Goal: Task Accomplishment & Management: Complete application form

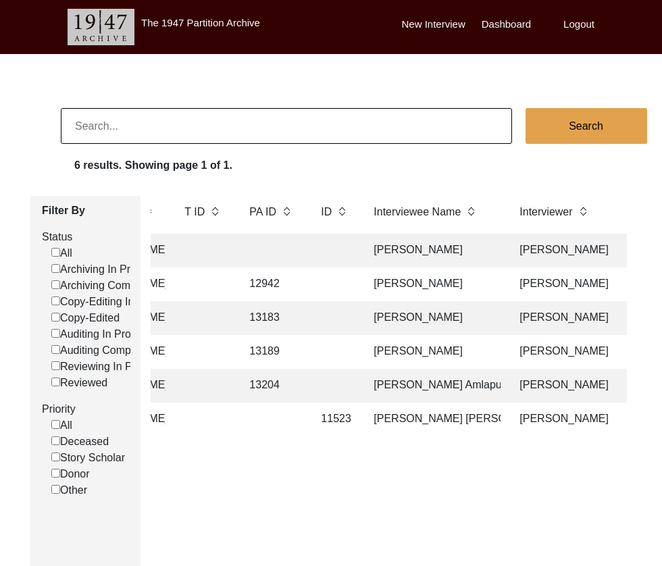
scroll to position [0, 306]
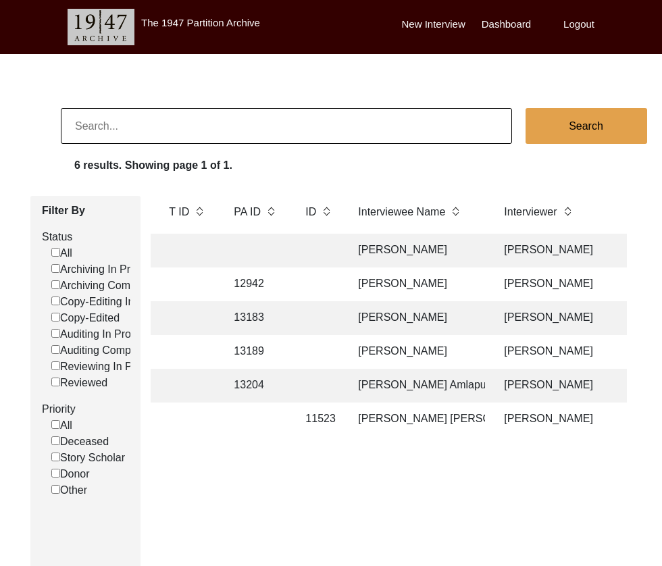
click at [386, 286] on td "[PERSON_NAME]" at bounding box center [417, 284] width 135 height 34
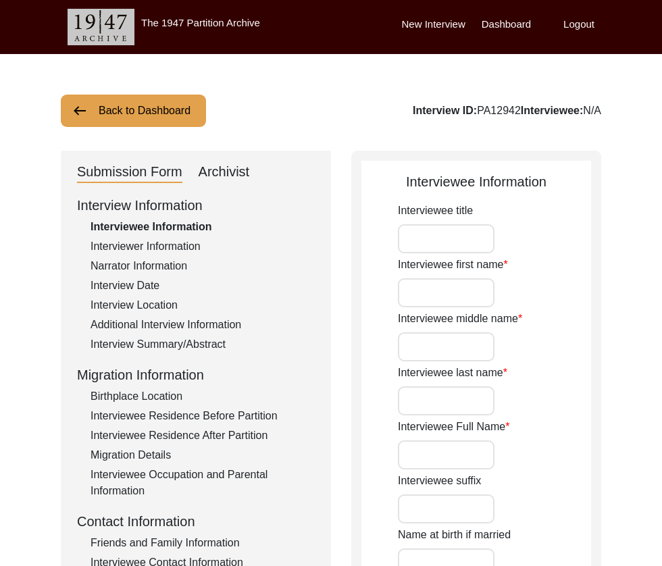
type input "Mr."
type input "[PERSON_NAME]"
type input "1927"
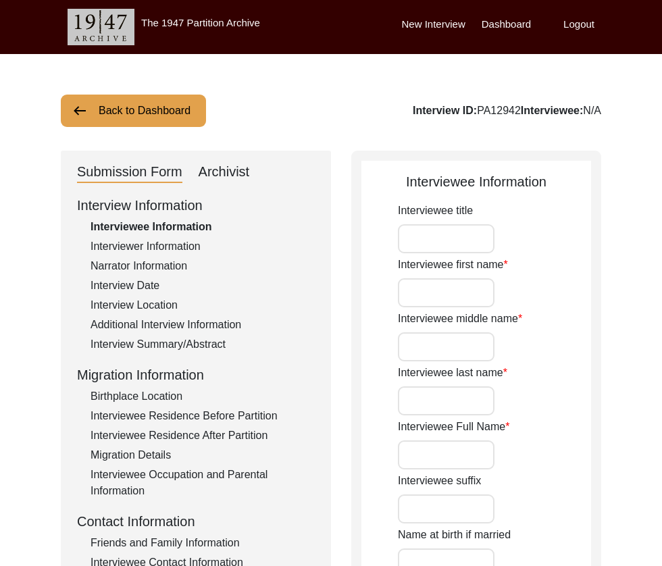
type input "1927"
type input "96"
type input "[DEMOGRAPHIC_DATA]"
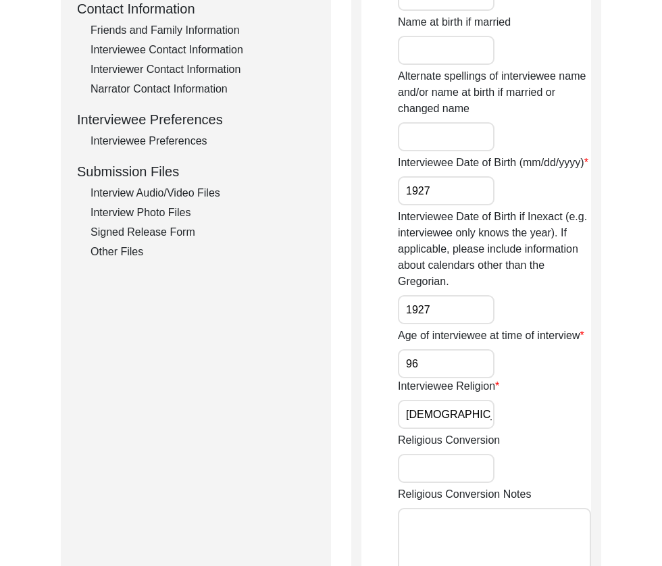
click at [159, 196] on div "Interview Audio/Video Files" at bounding box center [202, 193] width 224 height 16
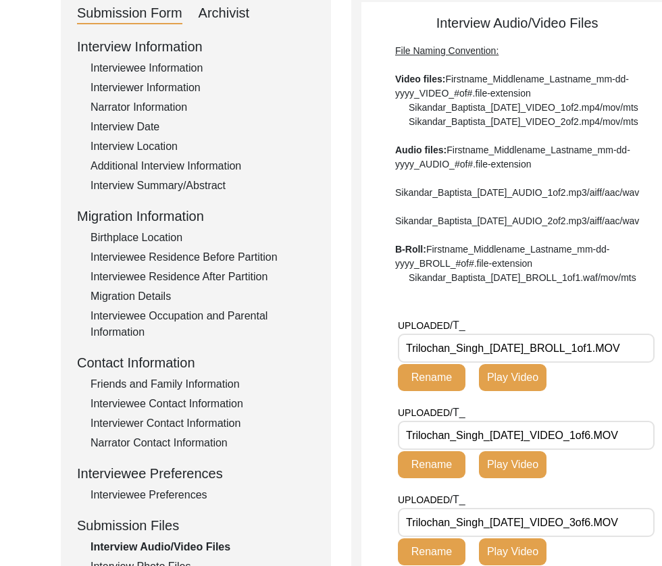
scroll to position [247, 0]
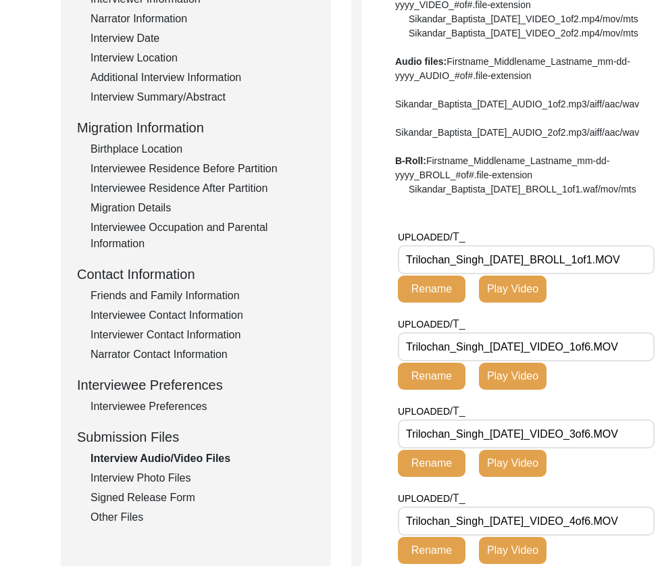
drag, startPoint x: 552, startPoint y: 303, endPoint x: 388, endPoint y: 301, distance: 163.4
click at [388, 301] on app-file-uploader "UPLOADED/ T_ Trilochan_Singh_[DATE]_BROLL_1of1.MOV Rename Play Video UPLOADED/ …" at bounding box center [516, 544] width 311 height 630
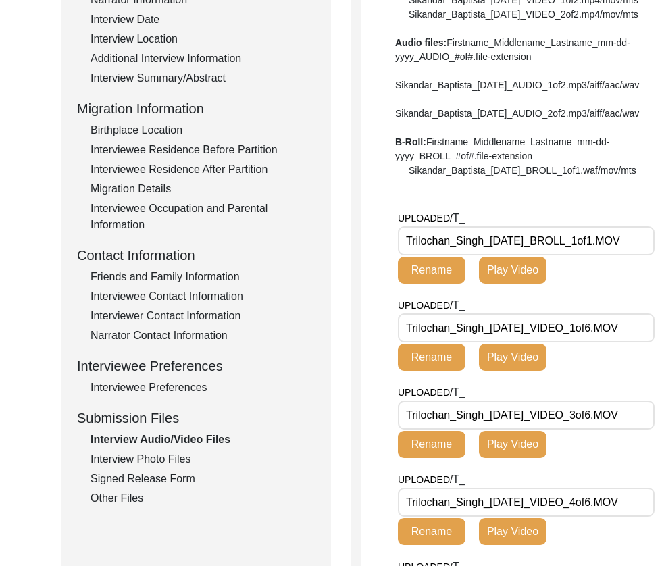
scroll to position [614, 0]
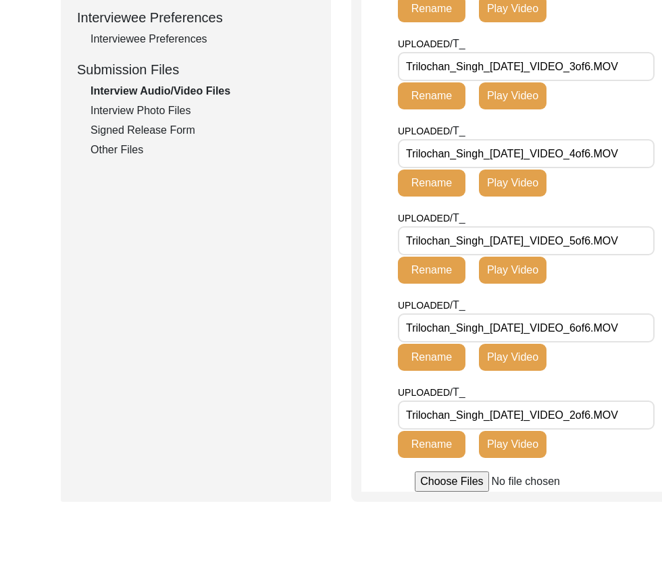
click at [146, 114] on div "Interview Photo Files" at bounding box center [202, 111] width 224 height 16
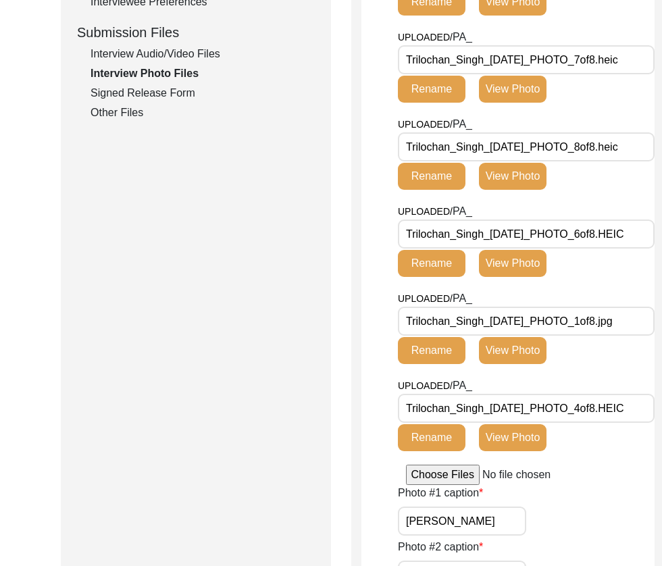
scroll to position [658, 0]
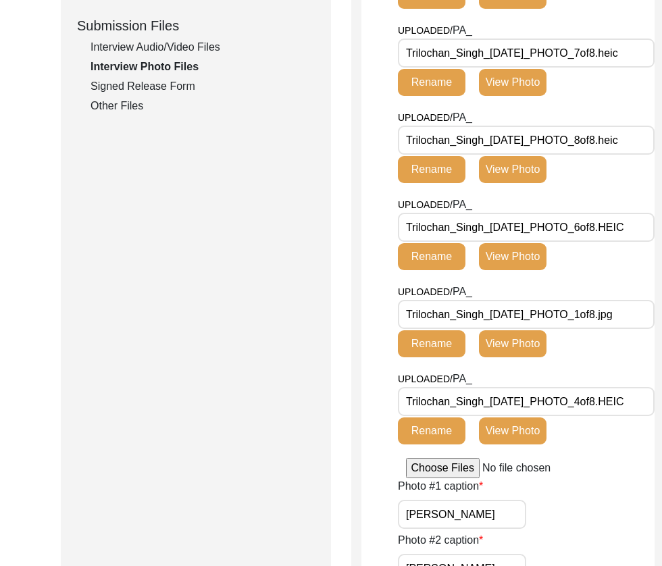
click at [149, 84] on div "Signed Release Form" at bounding box center [202, 86] width 224 height 16
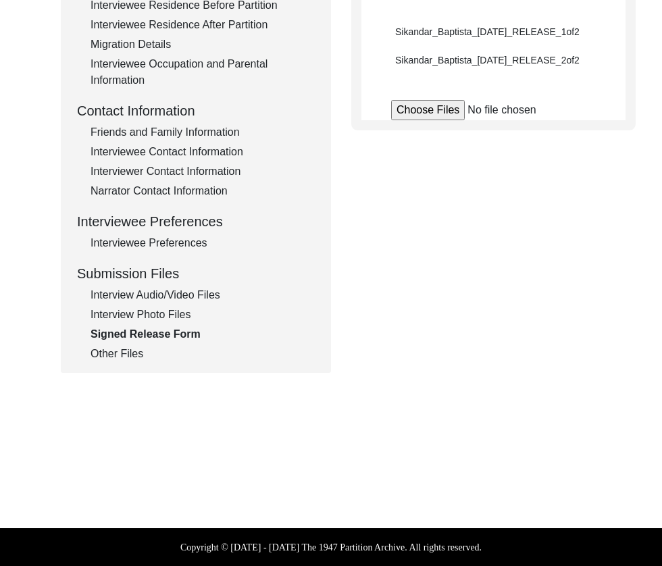
scroll to position [410, 0]
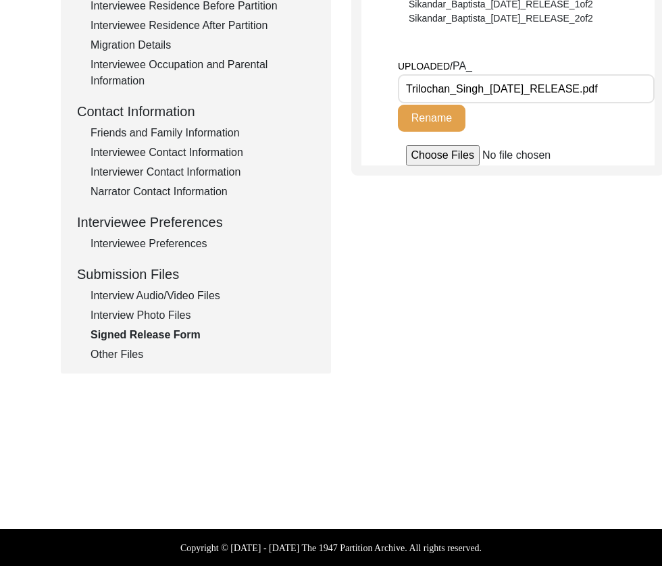
click at [539, 88] on input "Trilochan_Singh_[DATE]_RELEASE.pdf" at bounding box center [526, 88] width 257 height 29
click at [120, 354] on div "Other Files" at bounding box center [202, 354] width 224 height 16
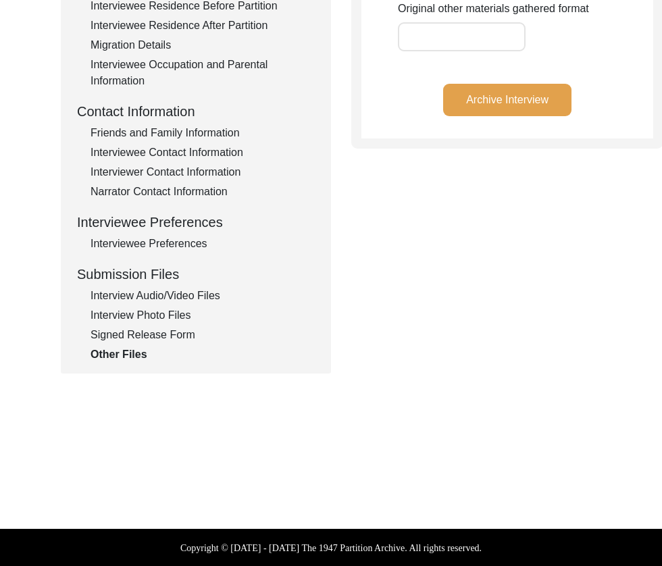
click at [125, 313] on div "Interview Photo Files" at bounding box center [202, 315] width 224 height 16
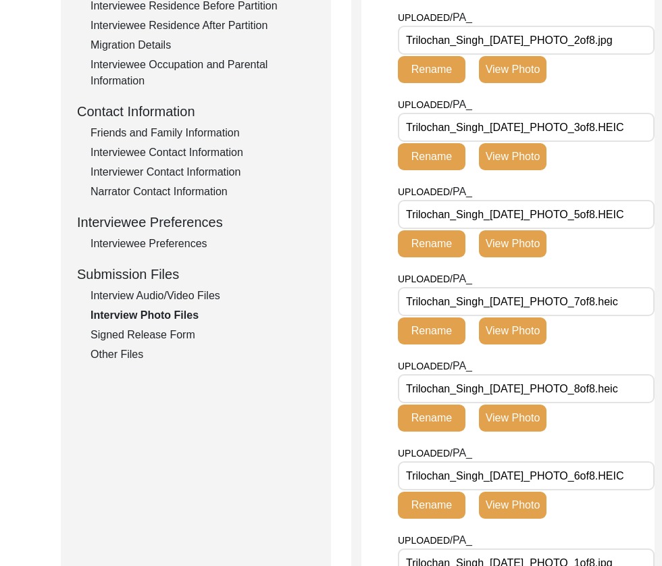
click at [126, 298] on div "Interview Audio/Video Files" at bounding box center [202, 296] width 224 height 16
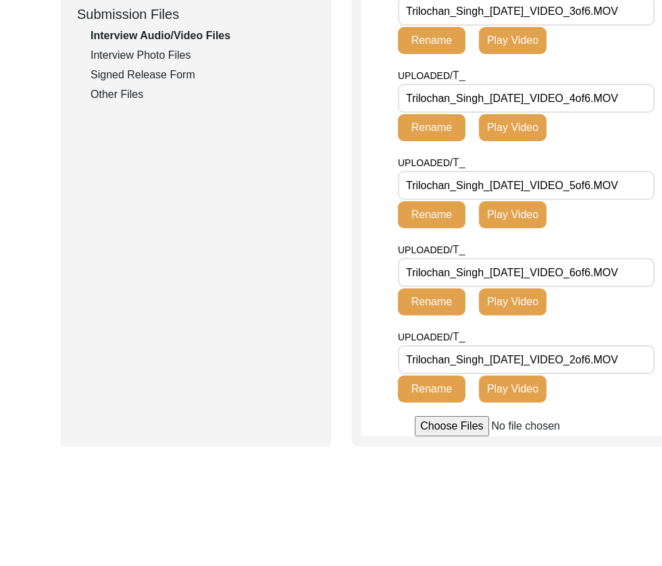
scroll to position [554, 0]
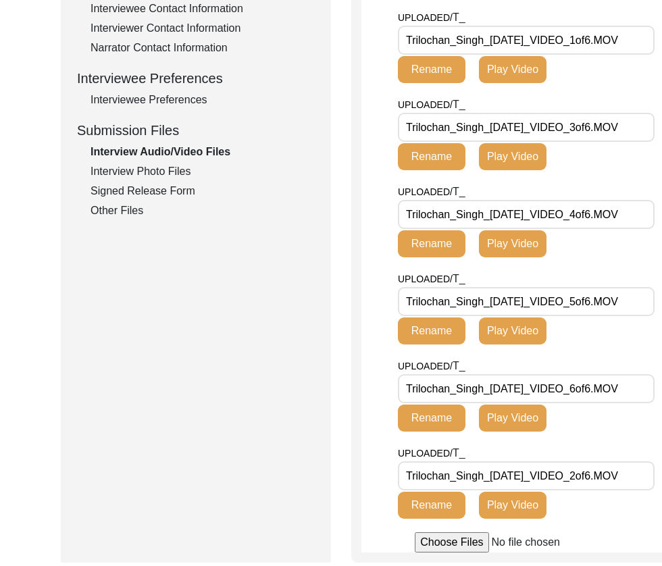
click at [144, 173] on div "Interview Photo Files" at bounding box center [202, 171] width 224 height 16
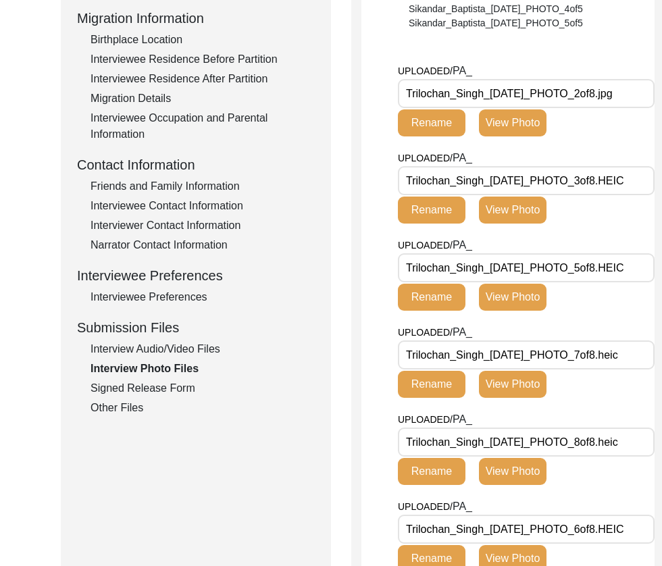
scroll to position [385, 0]
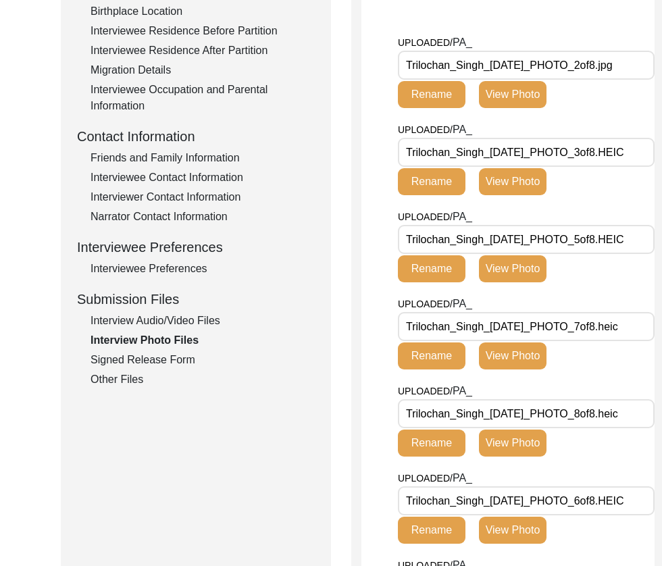
click at [137, 362] on div "Signed Release Form" at bounding box center [202, 360] width 224 height 16
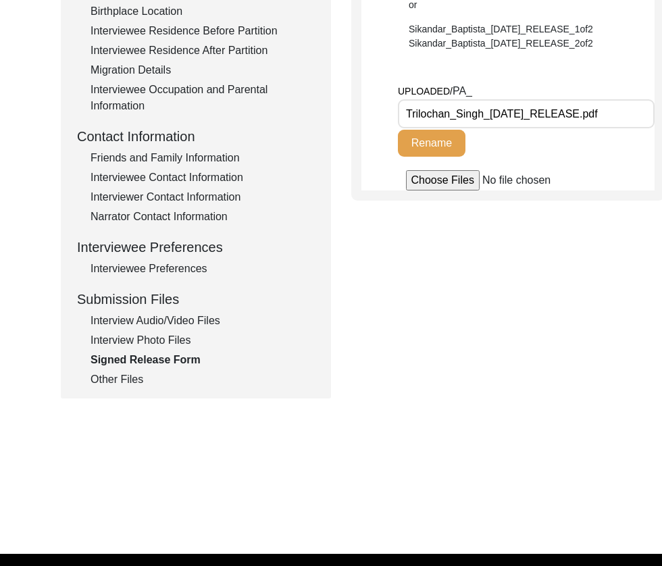
click at [180, 321] on div "Interview Audio/Video Files" at bounding box center [202, 321] width 224 height 16
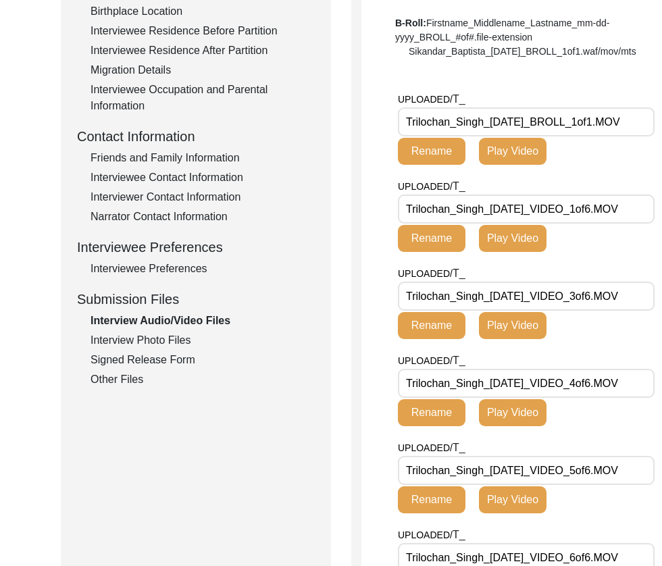
click at [595, 136] on input "Trilochan_Singh_[DATE]_BROLL_1of1.MOV" at bounding box center [526, 121] width 257 height 29
click at [186, 315] on div "Interview Audio/Video Files" at bounding box center [202, 321] width 224 height 16
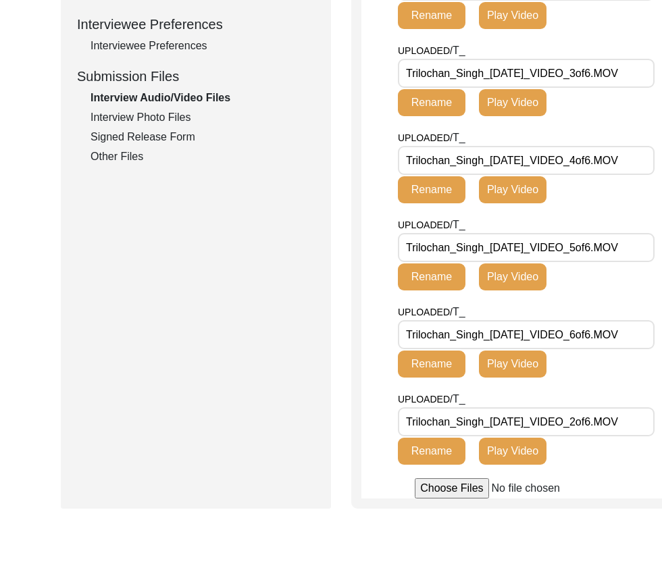
scroll to position [603, 0]
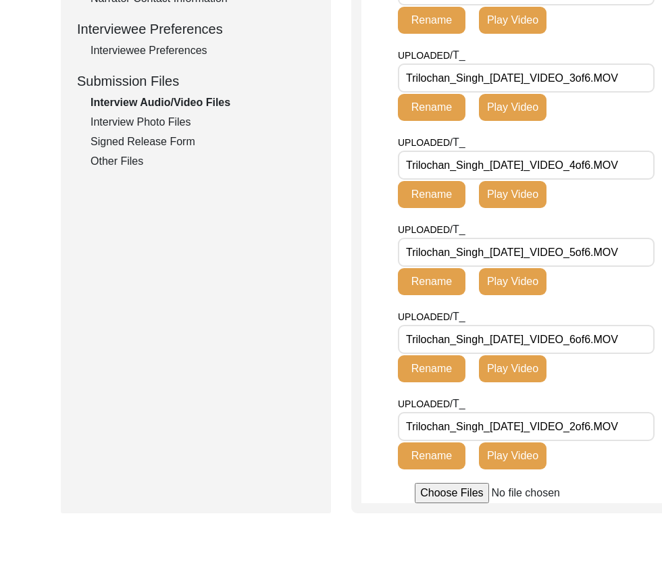
click at [147, 243] on div "Submission Form Archivist Interview Information Interviewee Information Intervi…" at bounding box center [196, 30] width 270 height 965
click at [153, 124] on div "Interview Photo Files" at bounding box center [202, 122] width 224 height 16
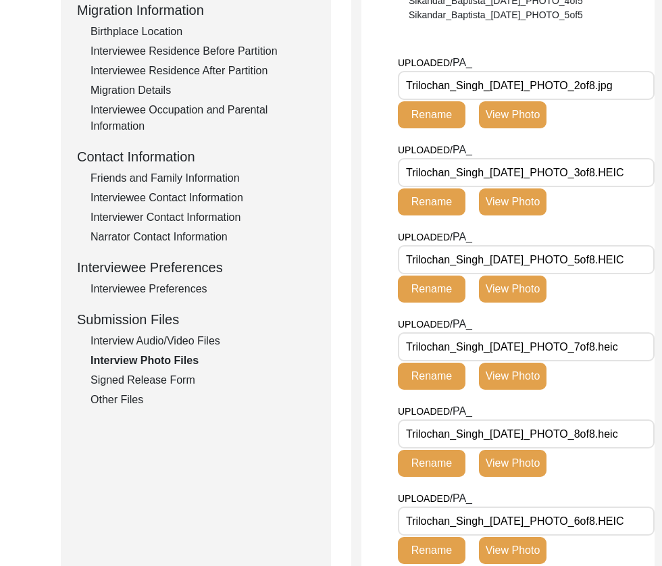
scroll to position [367, 0]
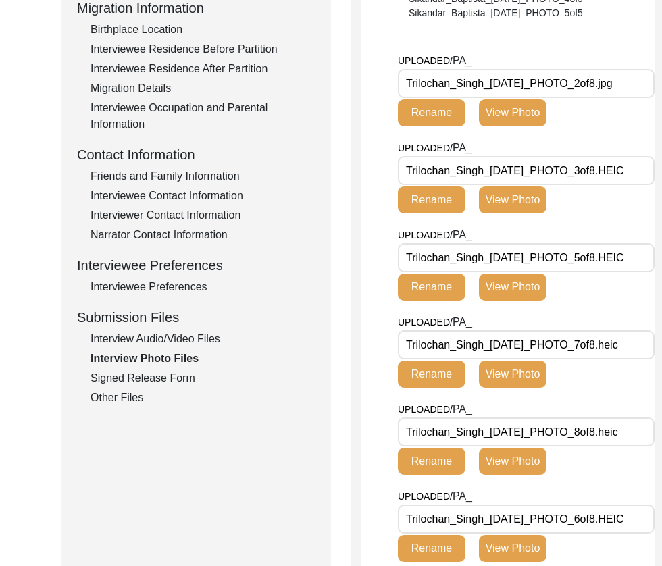
click at [121, 378] on div "Signed Release Form" at bounding box center [202, 378] width 224 height 16
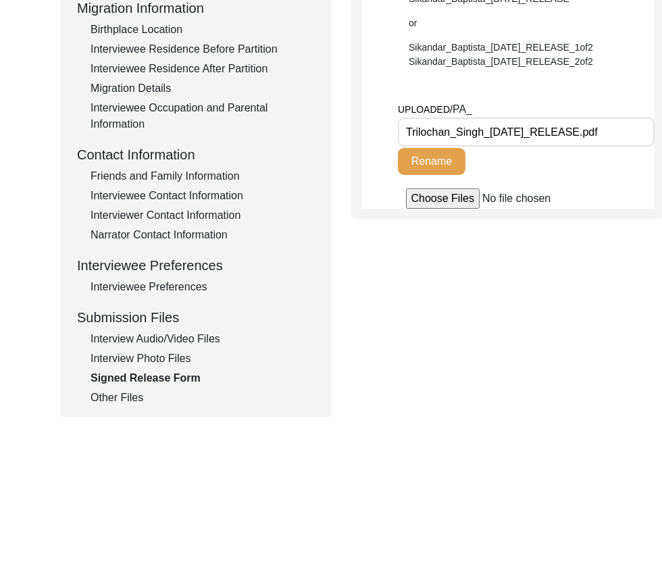
click at [535, 128] on input "Trilochan_Singh_[DATE]_RELEASE.pdf" at bounding box center [526, 131] width 257 height 29
click at [120, 396] on div "Other Files" at bounding box center [202, 398] width 224 height 16
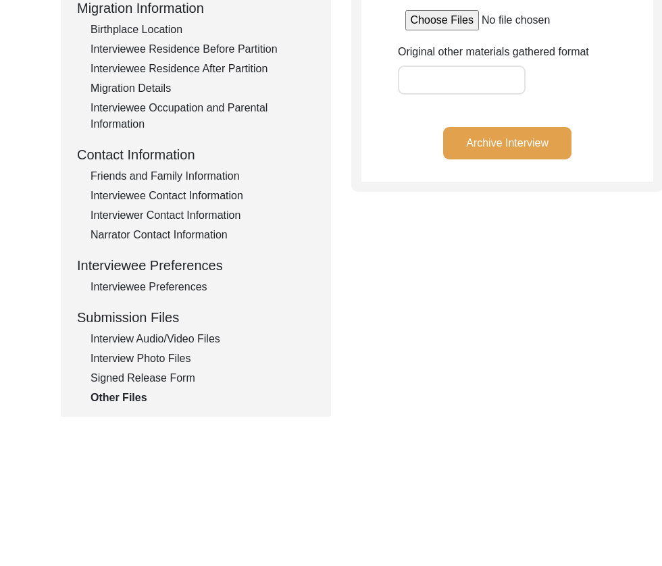
click at [443, 159] on button "Archive Interview" at bounding box center [507, 143] width 128 height 32
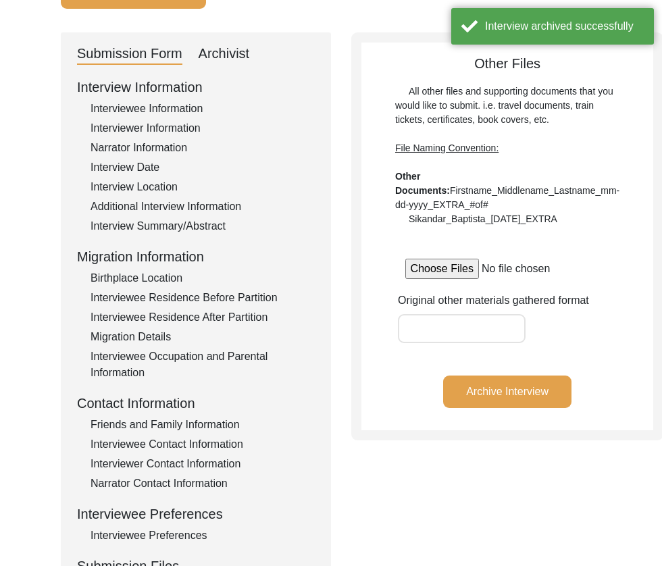
scroll to position [0, 0]
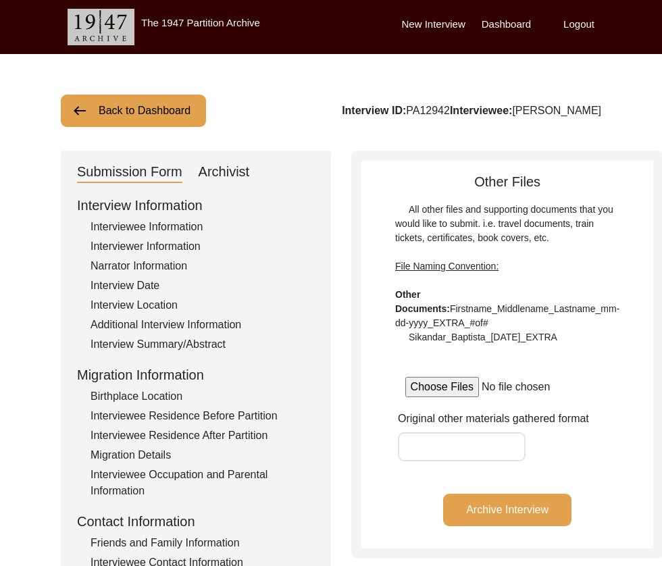
click at [137, 96] on button "Back to Dashboard" at bounding box center [133, 111] width 145 height 32
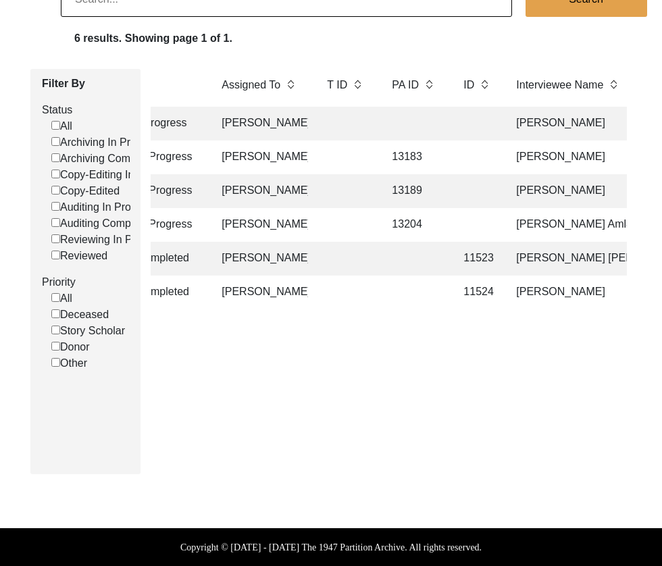
scroll to position [0, 149]
click at [519, 291] on td "[PERSON_NAME]" at bounding box center [574, 292] width 135 height 34
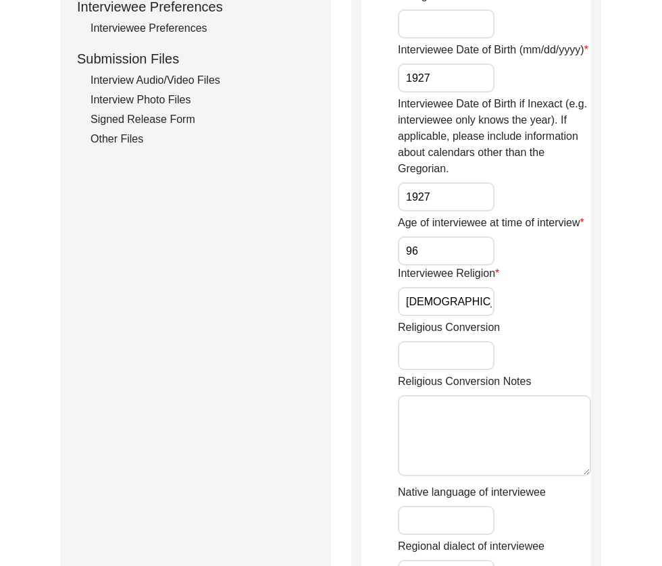
scroll to position [604, 0]
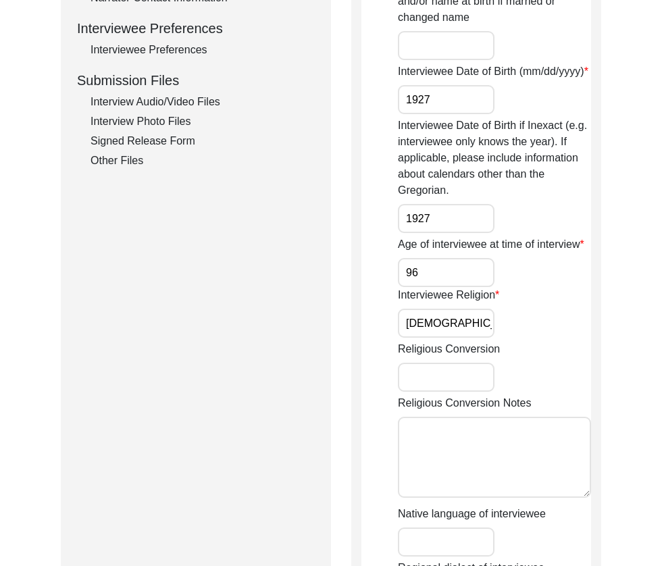
click at [139, 135] on div "Signed Release Form" at bounding box center [202, 141] width 224 height 16
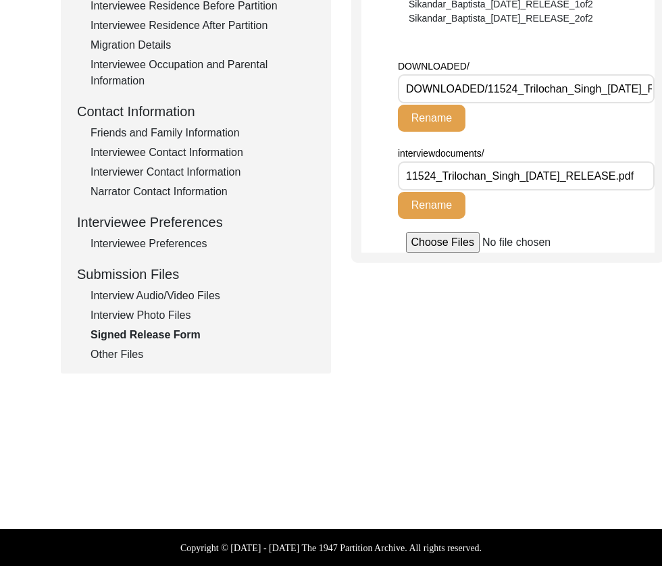
click at [158, 315] on div "Interview Photo Files" at bounding box center [202, 315] width 224 height 16
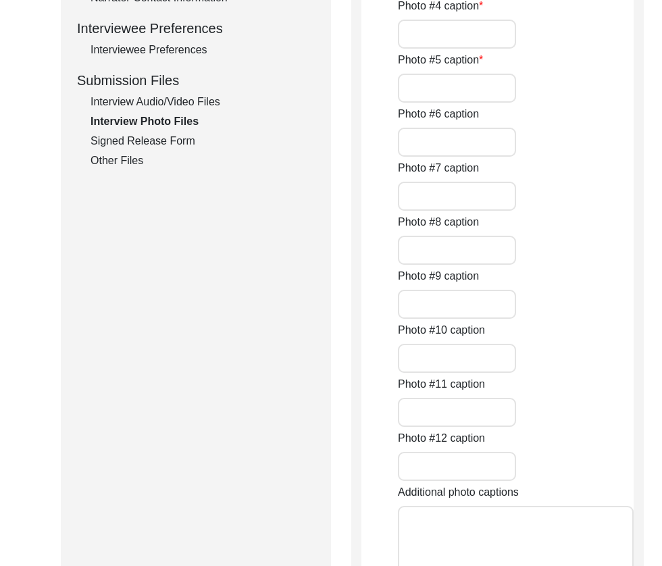
type input "[PERSON_NAME]"
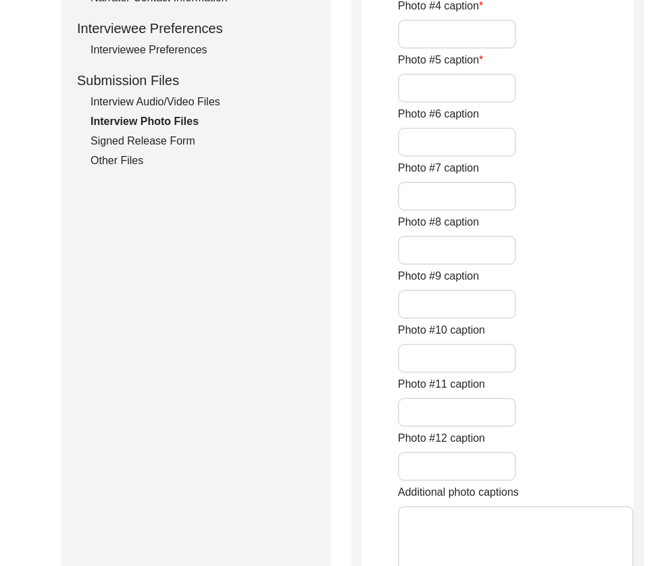
type input "[PERSON_NAME]"
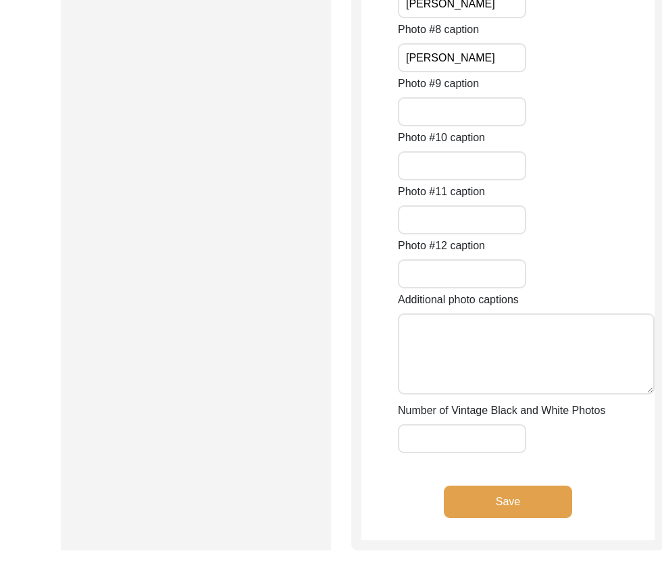
scroll to position [2366, 0]
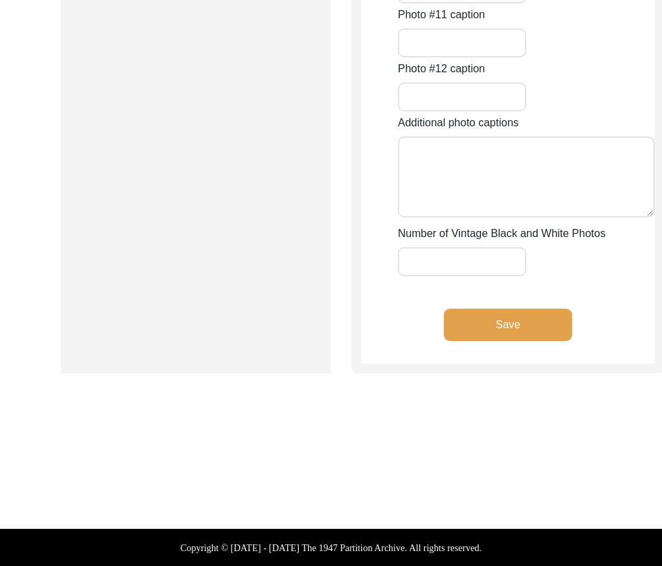
click at [466, 257] on input "Number of Vintage Black and White Photos" at bounding box center [462, 261] width 128 height 29
type input "3of8"
drag, startPoint x: 468, startPoint y: 326, endPoint x: 661, endPoint y: 296, distance: 195.5
click at [468, 326] on button "Save" at bounding box center [508, 325] width 128 height 32
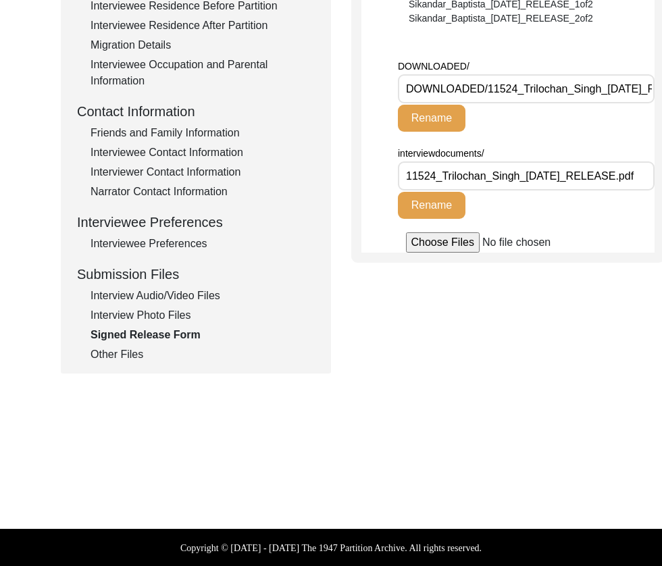
scroll to position [0, 0]
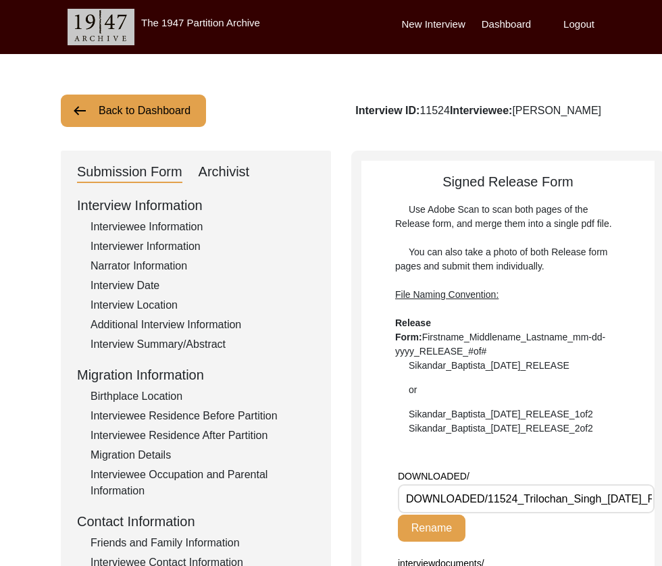
click at [232, 169] on div "Archivist" at bounding box center [223, 172] width 51 height 22
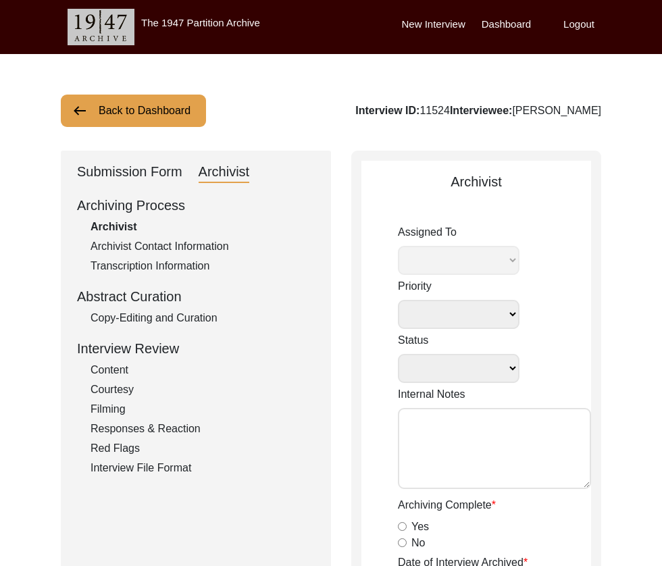
select select
select select "Archiving Completed"
type textarea "[DATE] Victoria: [PERSON_NAME] finished archiving this, but it needs to be pres…"
radio input "true"
type input "[DATE]"
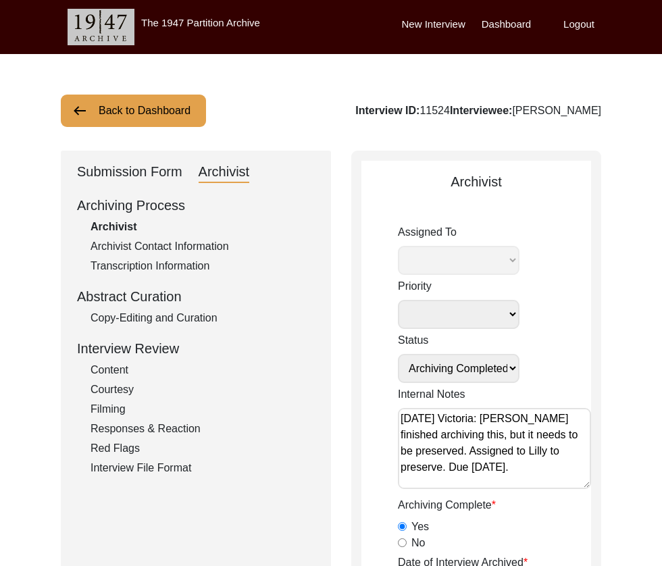
type textarea "[Loremipsu] do Sitame 17, 6141 co Adipiscin Elitsed Doeiusmodte Incididuntu + l…"
radio input "true"
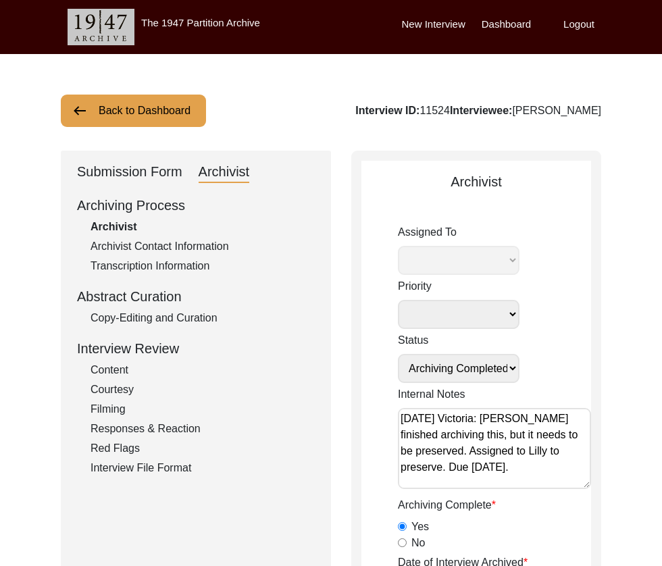
radio input "true"
select select "507"
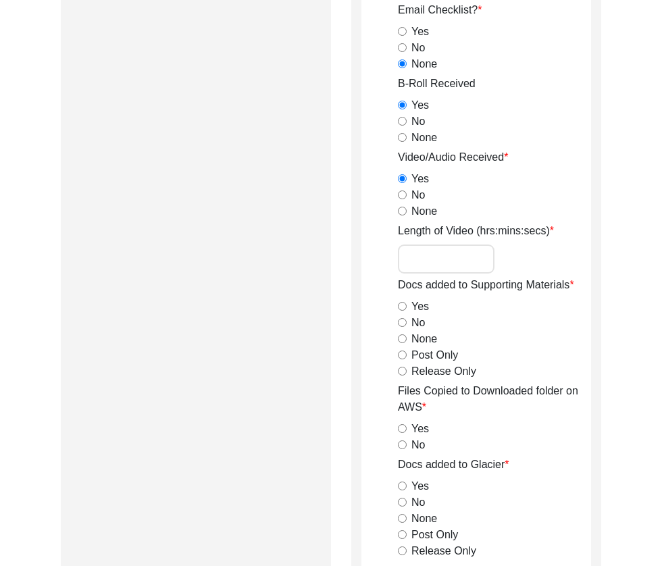
click at [416, 253] on input "Length of Video (hrs:mins:secs)" at bounding box center [446, 258] width 97 height 29
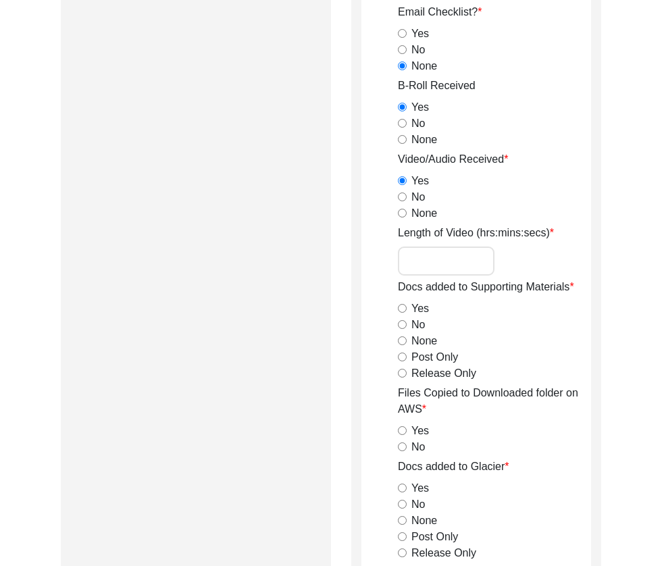
paste input "1:12:33"
type input "1:12:33"
click at [402, 370] on input "Release Only" at bounding box center [402, 373] width 9 height 9
radio input "true"
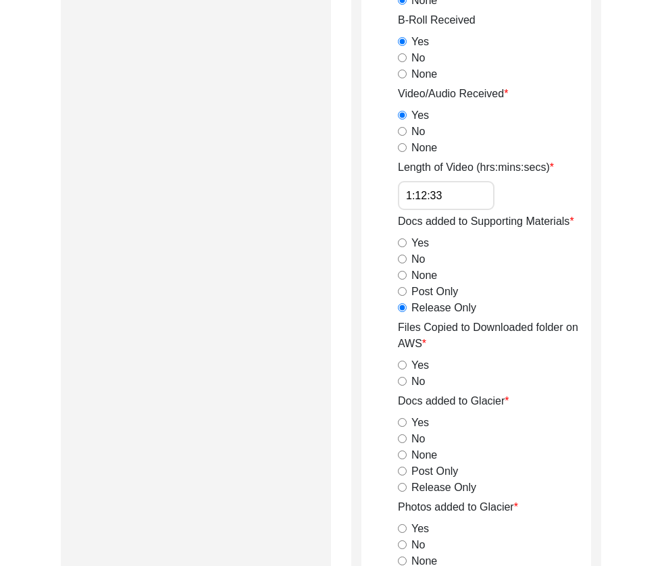
click at [402, 360] on div "Yes" at bounding box center [494, 365] width 193 height 16
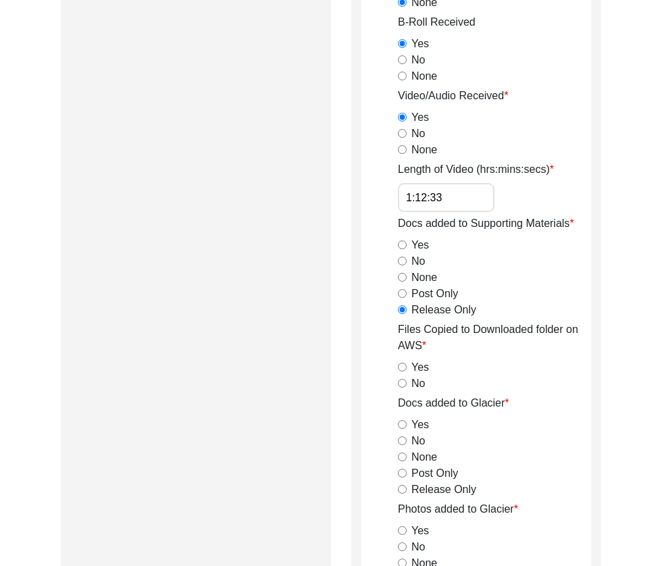
click at [401, 365] on input "Yes" at bounding box center [402, 367] width 9 height 9
radio input "true"
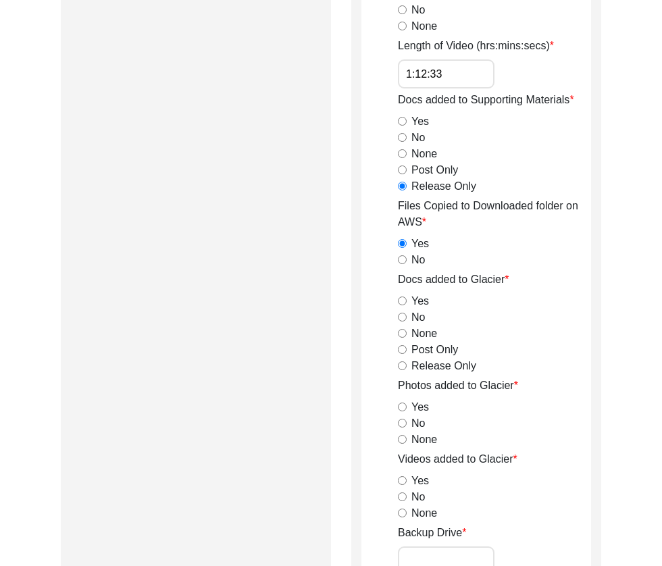
click at [404, 365] on input "Release Only" at bounding box center [402, 365] width 9 height 9
radio input "true"
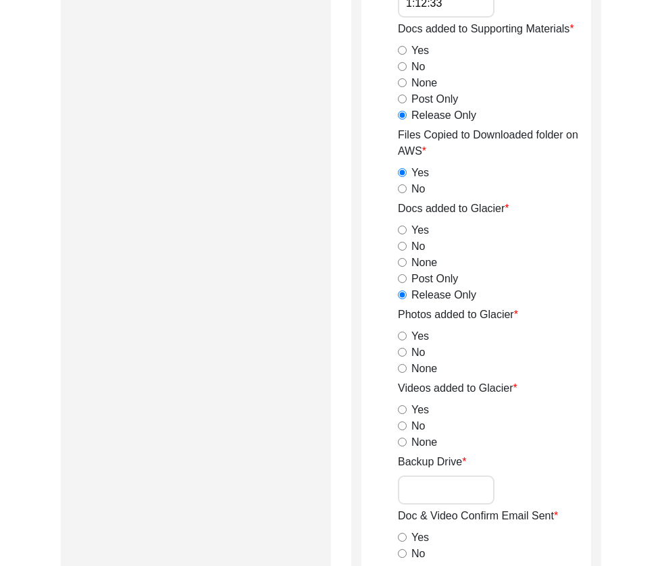
scroll to position [1626, 0]
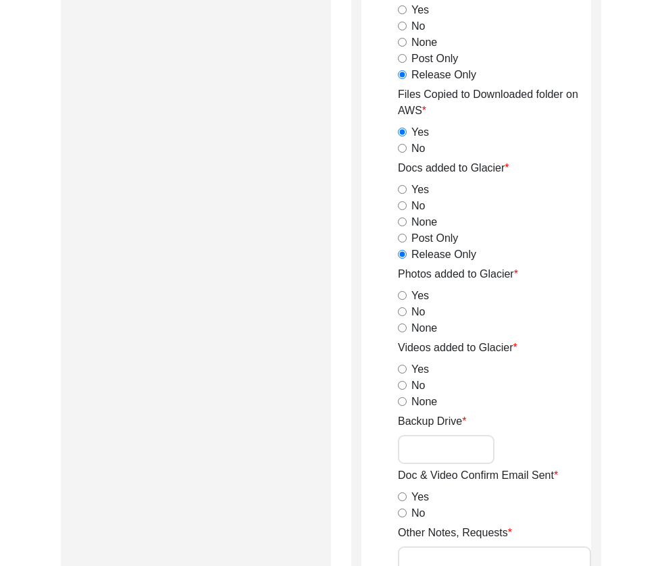
click at [402, 293] on input "Yes" at bounding box center [402, 295] width 9 height 9
radio input "true"
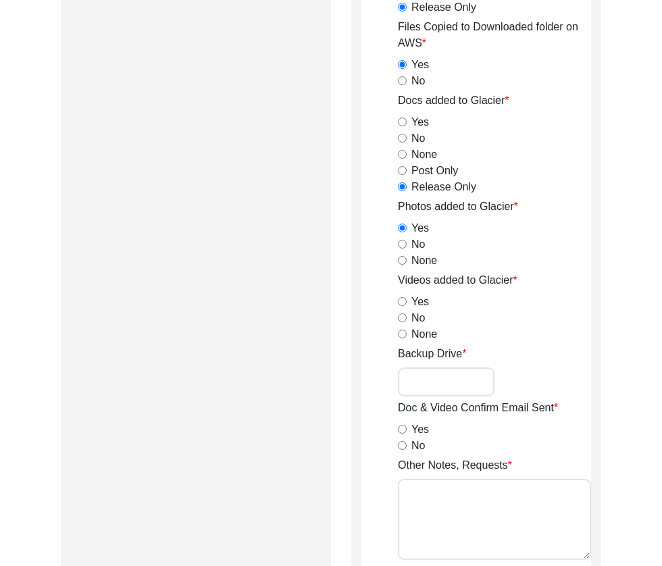
scroll to position [1717, 0]
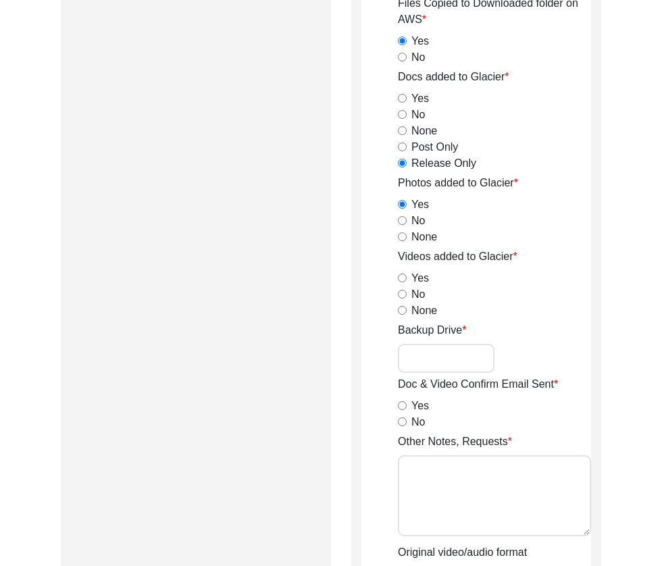
click at [401, 275] on input "Yes" at bounding box center [402, 277] width 9 height 9
radio input "true"
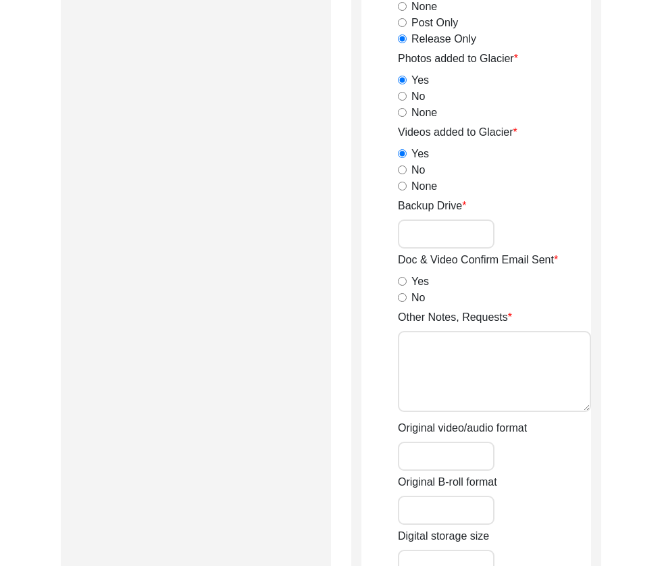
scroll to position [1842, 0]
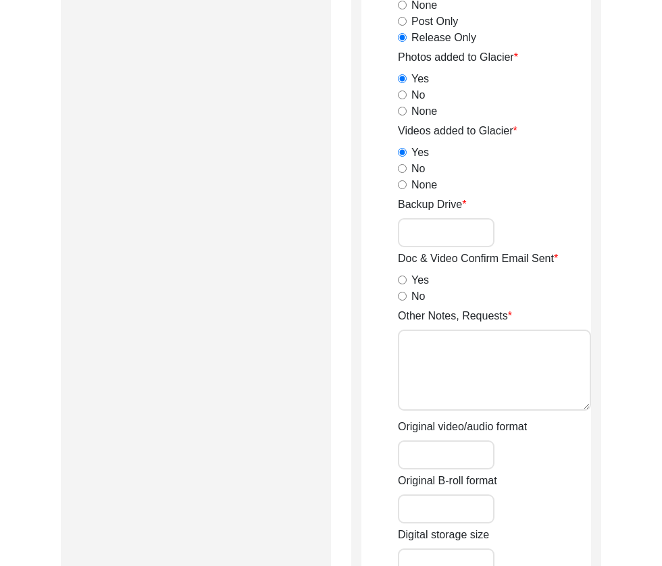
click at [400, 295] on input "No" at bounding box center [402, 296] width 9 height 9
radio input "true"
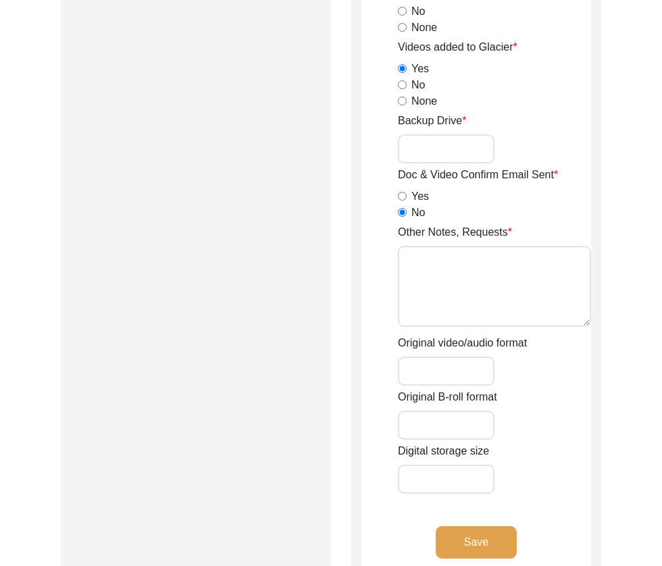
scroll to position [1964, 0]
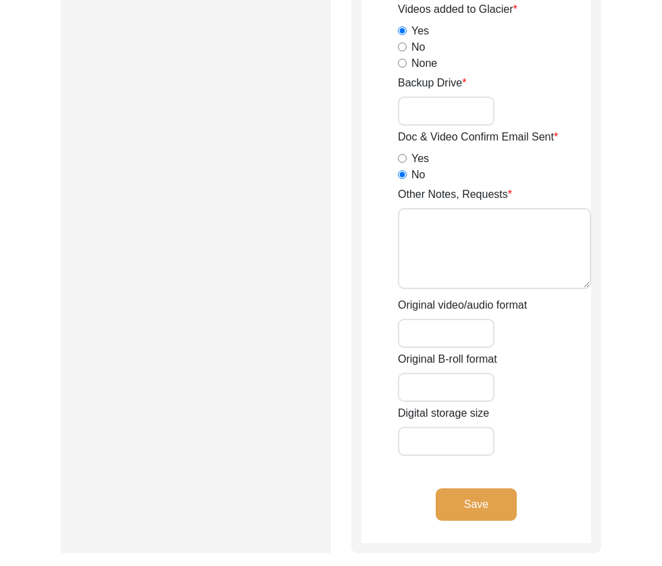
click at [502, 244] on textarea "Other Notes, Requests" at bounding box center [494, 248] width 193 height 81
type textarea "B-roll length: 0:00:08"
type input "MOV"
click at [444, 445] on input "Digital storage size" at bounding box center [446, 441] width 97 height 29
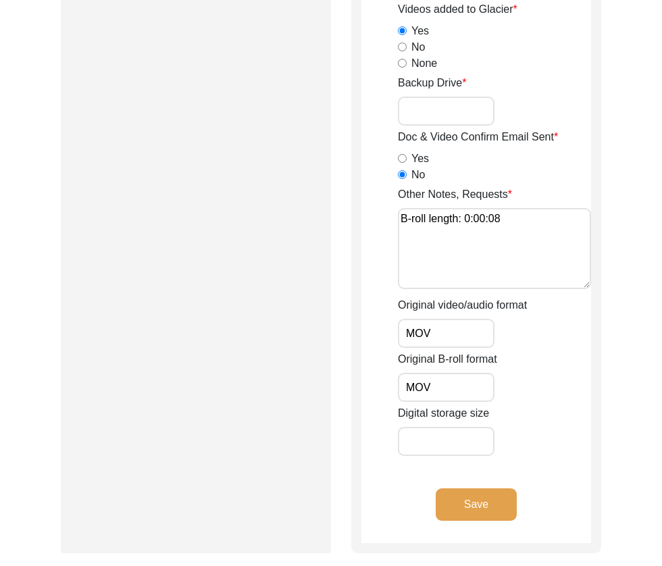
click at [444, 445] on input "Digital storage size" at bounding box center [446, 441] width 97 height 29
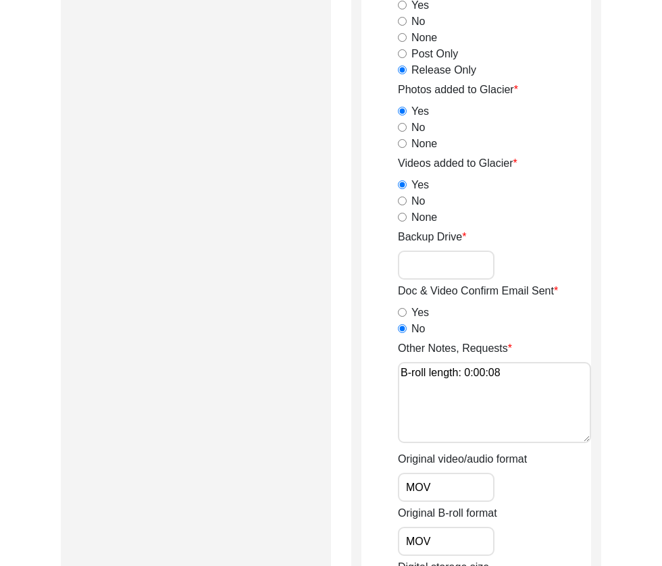
scroll to position [2143, 0]
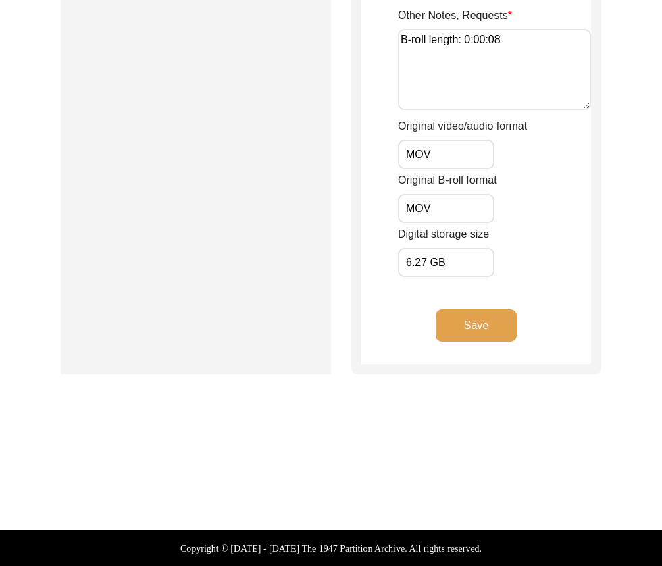
type input "6.27 GB"
click at [477, 323] on button "Save" at bounding box center [475, 325] width 81 height 32
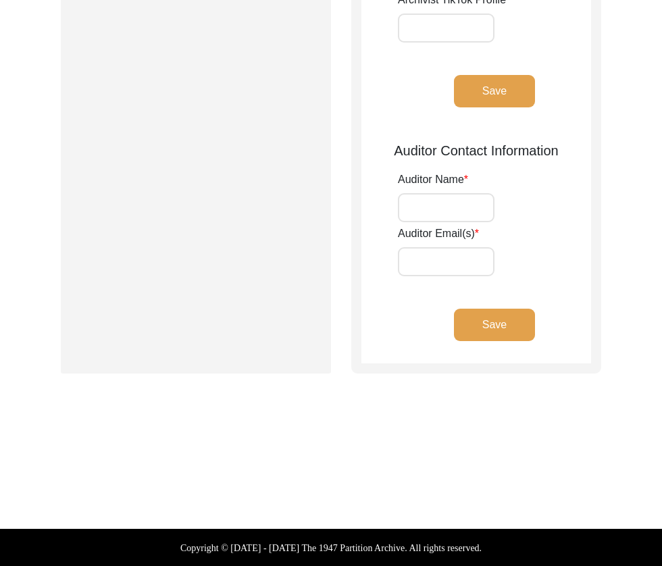
type input "[PERSON_NAME]"
type input "[EMAIL_ADDRESS][DOMAIN_NAME]"
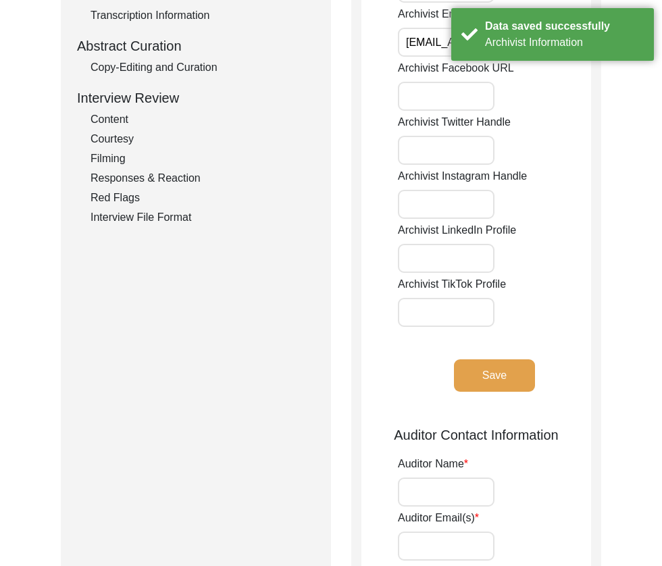
scroll to position [0, 0]
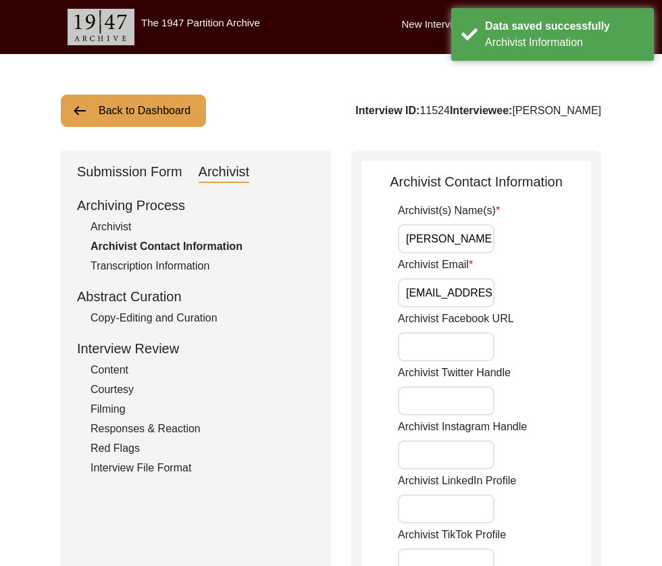
click at [473, 248] on input "[PERSON_NAME]" at bounding box center [446, 238] width 97 height 29
click at [464, 238] on input "[PERSON_NAME], [PERSON_NAME] (Auditor)" at bounding box center [446, 238] width 97 height 29
click at [548, 241] on div "Archivist(s) Name(s) [PERSON_NAME], [PERSON_NAME] (Auditor)" at bounding box center [494, 228] width 193 height 51
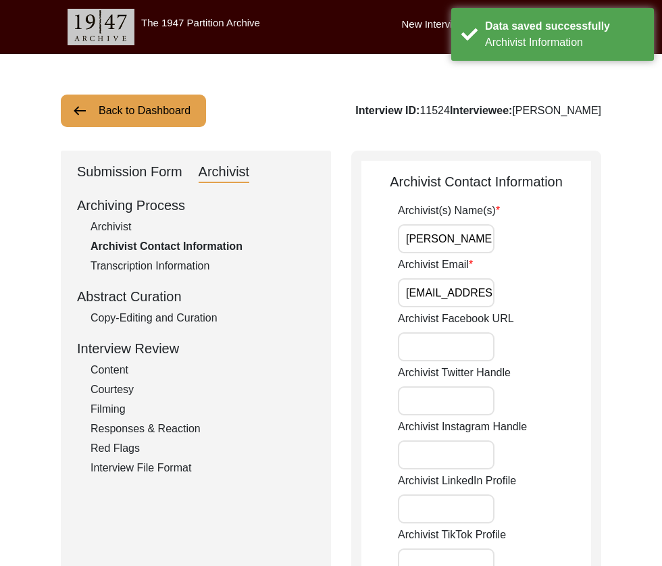
click at [460, 241] on input "[PERSON_NAME], [PERSON_NAME] (Auditor)" at bounding box center [446, 238] width 97 height 29
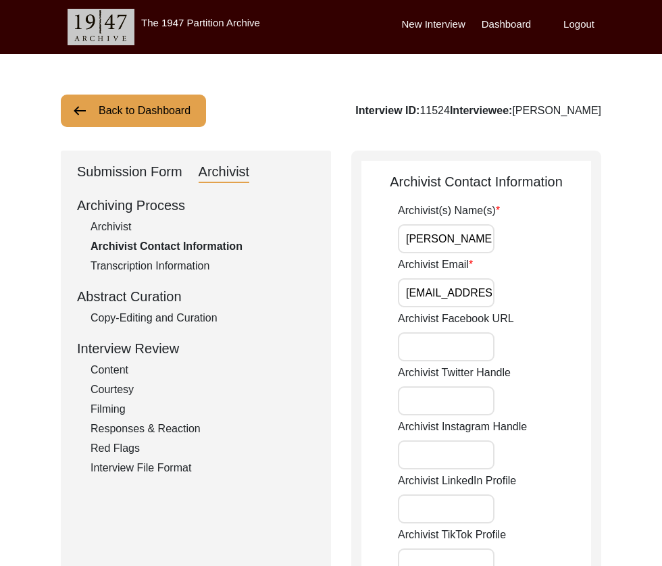
scroll to position [0, 119]
drag, startPoint x: 485, startPoint y: 237, endPoint x: 614, endPoint y: 238, distance: 129.0
click at [614, 238] on div "Back to Dashboard Interview ID: 11524 Interviewee: [PERSON_NAME] Submission For…" at bounding box center [331, 531] width 662 height 955
type input "[PERSON_NAME], [PERSON_NAME] (Preservator)"
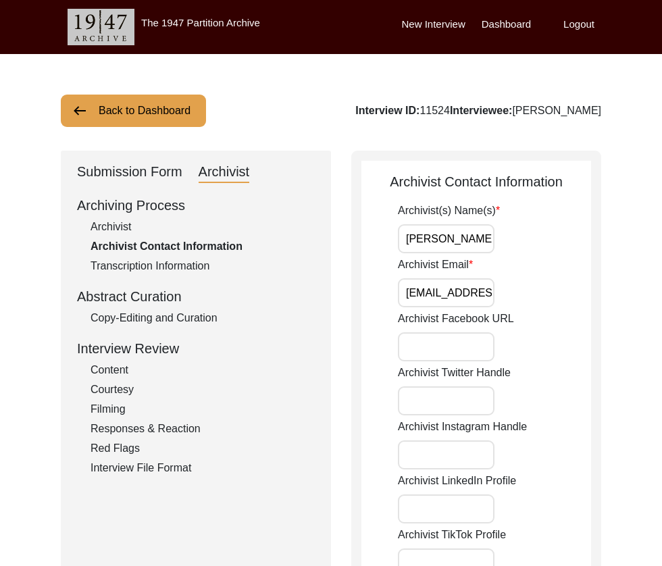
click at [467, 246] on input "[PERSON_NAME], [PERSON_NAME] (Preservator)" at bounding box center [446, 238] width 97 height 29
click at [335, 288] on div "Submission Form Archivist Archiving Process Archivist Archivist Contact Informa…" at bounding box center [331, 530] width 540 height 758
click at [429, 289] on input "Archivist Email" at bounding box center [446, 292] width 97 height 29
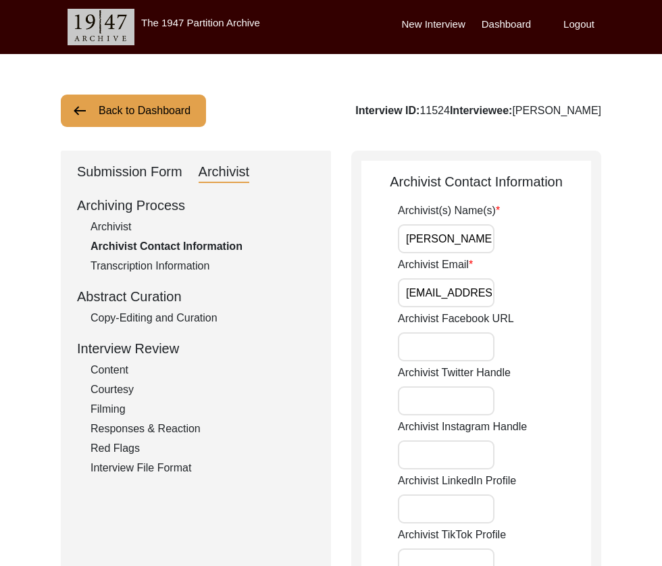
type input "[EMAIL_ADDRESS][DOMAIN_NAME], [EMAIL_ADDRESS][DOMAIN_NAME]"
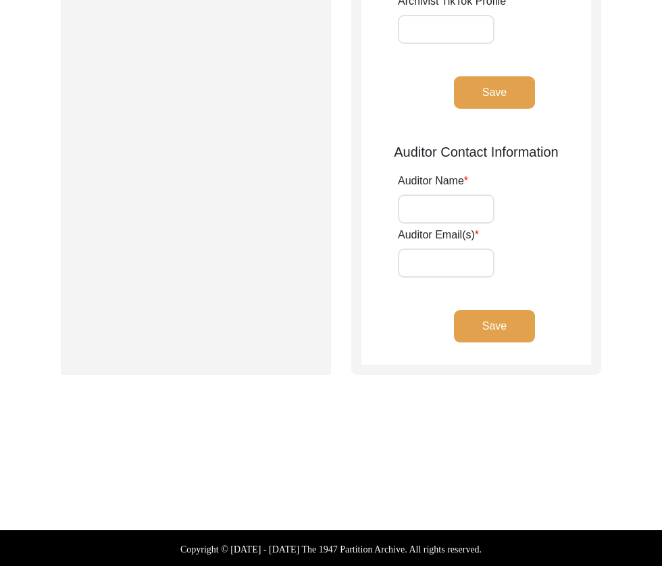
click at [490, 105] on button "Save" at bounding box center [494, 92] width 81 height 32
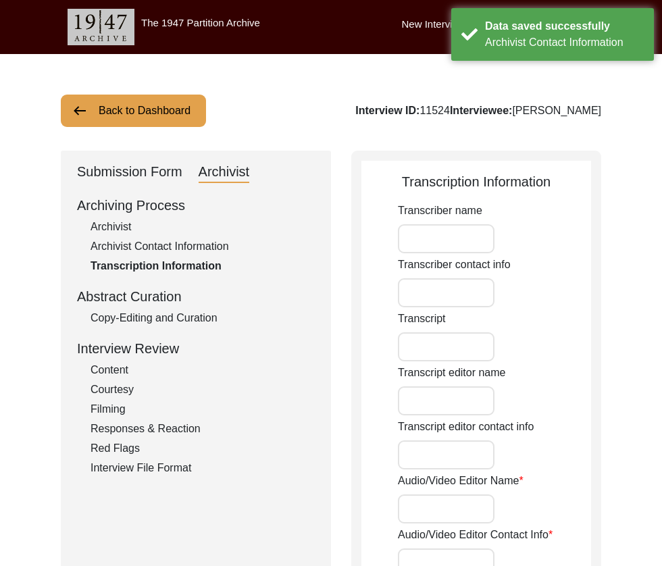
click at [134, 108] on button "Back to Dashboard" at bounding box center [133, 111] width 145 height 32
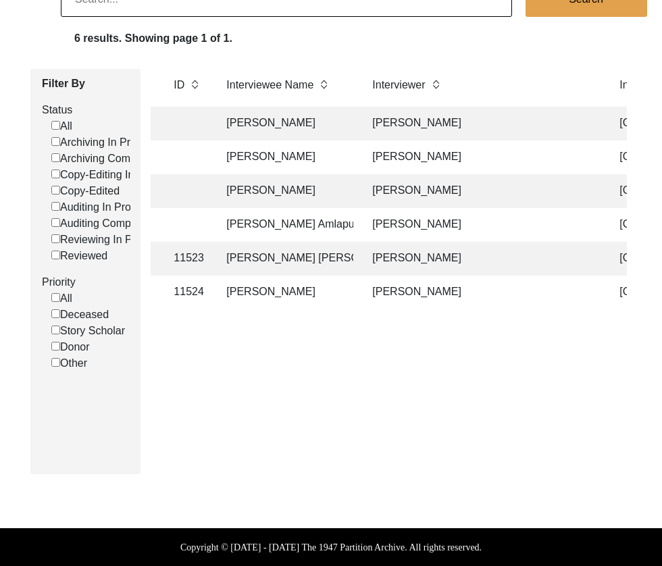
scroll to position [0, 437]
click at [436, 190] on td "[PERSON_NAME]" at bounding box center [483, 191] width 236 height 34
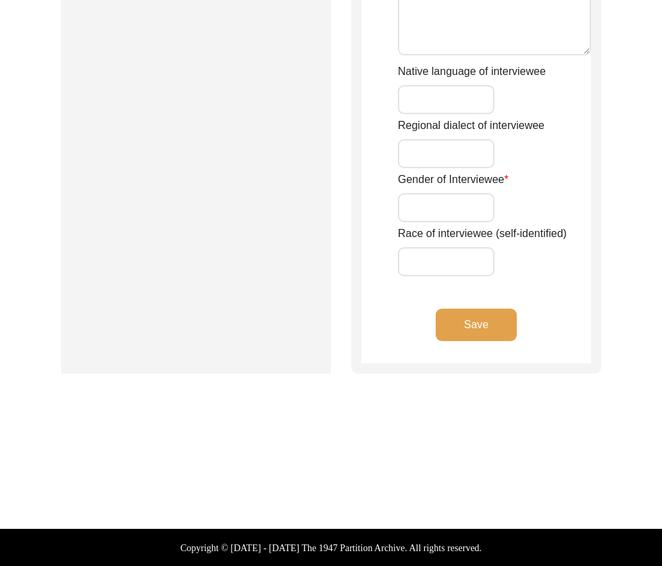
type input "Nand"
type input "N/A"
type input "Javeri"
type input "[PERSON_NAME]"
type input "[DATE]"
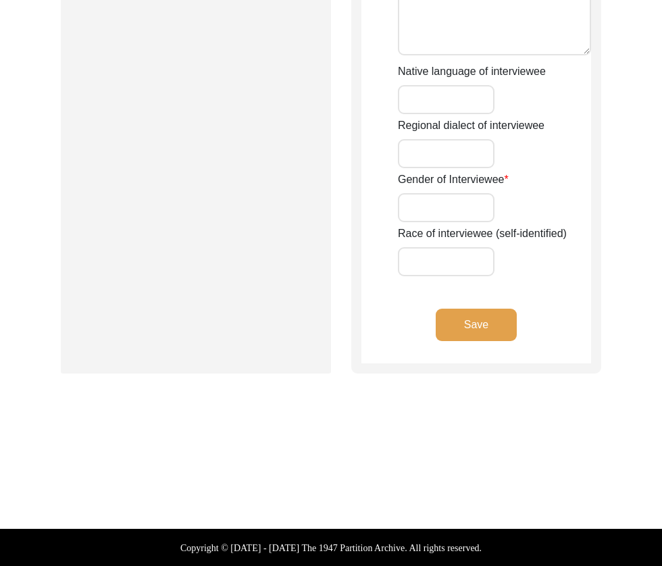
type input "87"
type input "[DEMOGRAPHIC_DATA]"
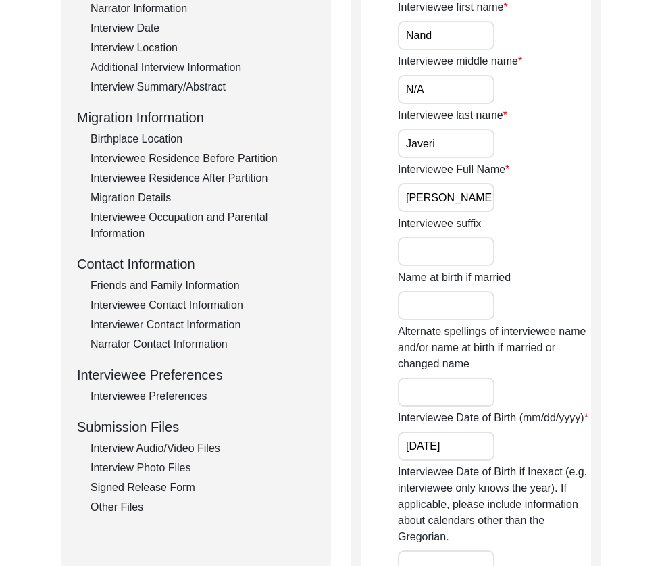
scroll to position [259, 0]
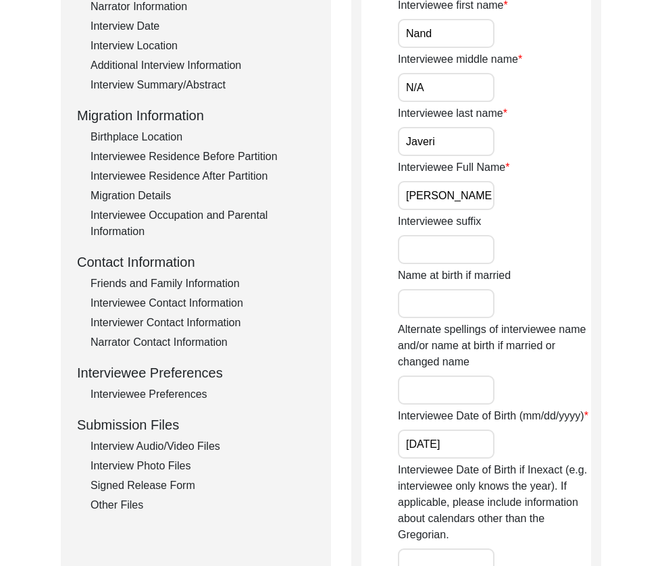
click at [130, 448] on div "Interview Audio/Video Files" at bounding box center [202, 446] width 224 height 16
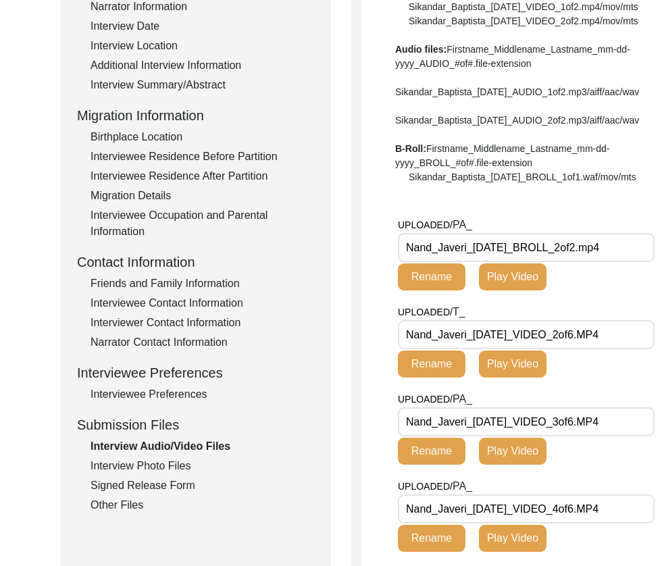
drag, startPoint x: 533, startPoint y: 291, endPoint x: 338, endPoint y: 280, distance: 194.8
click at [338, 280] on div "Submission Form Archivist Interview Information Interviewee Information Intervi…" at bounding box center [331, 417] width 540 height 1053
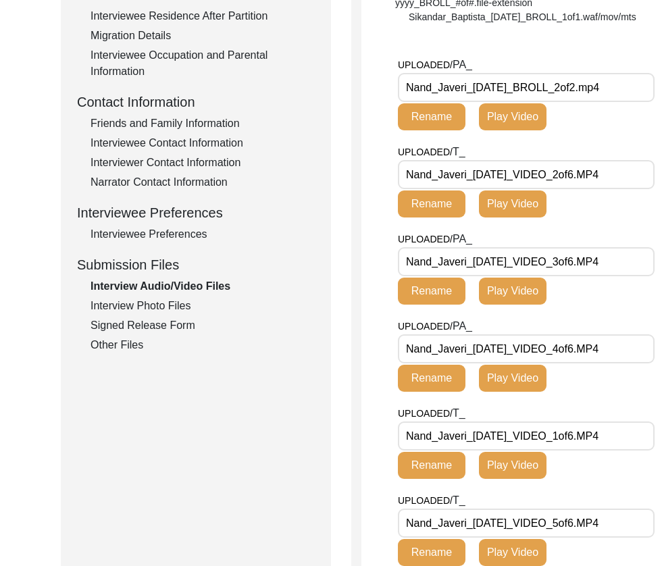
scroll to position [422, 0]
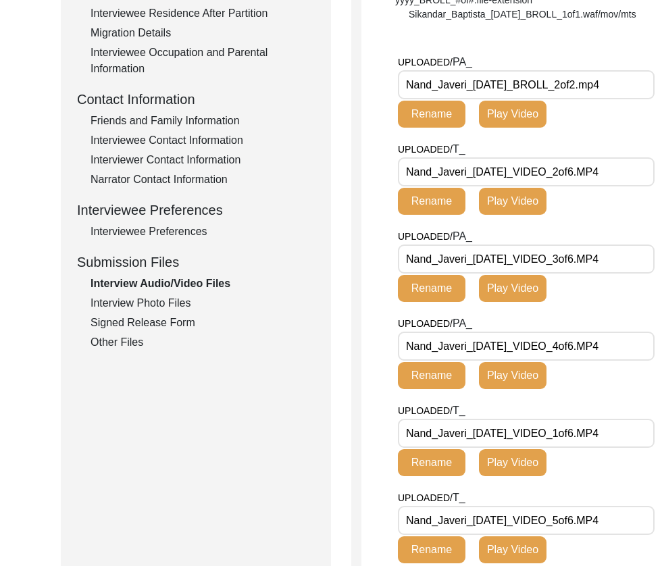
click at [143, 300] on div "Interview Photo Files" at bounding box center [202, 303] width 224 height 16
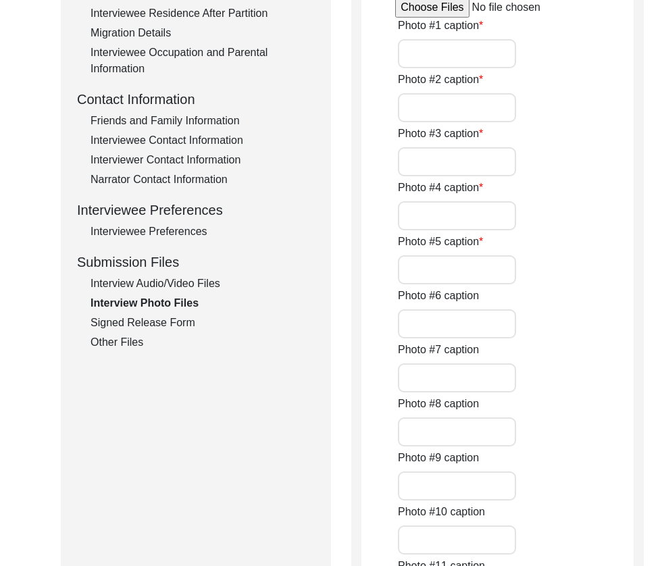
type input "[PERSON_NAME] winning an award from [GEOGRAPHIC_DATA]"
type input "Award he received for his literary work in [GEOGRAPHIC_DATA]"
type input "Translation of [PERSON_NAME] that [PERSON_NAME] is referring to for his new lit…"
type input "[PERSON_NAME] poetry that [PERSON_NAME] is translating"
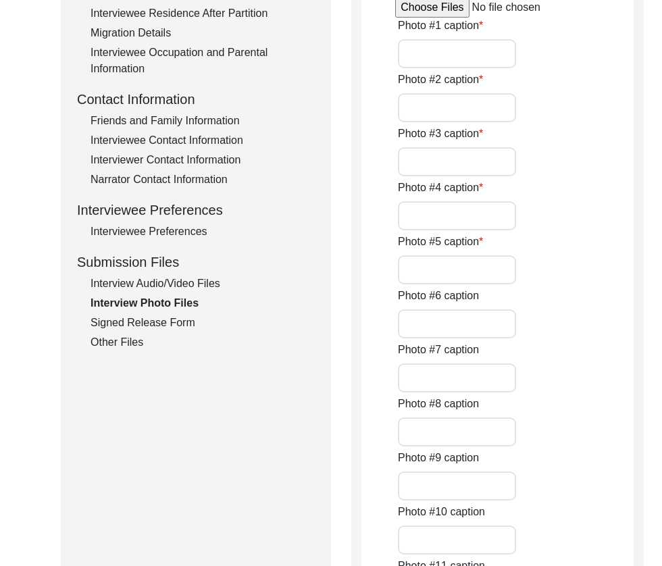
type input "Translation of [PERSON_NAME] that [PERSON_NAME] is referring to for his new lit…"
type input "[PERSON_NAME] signing his Sahitya Academy winning book's English translation"
type input "[PERSON_NAME] library of books"
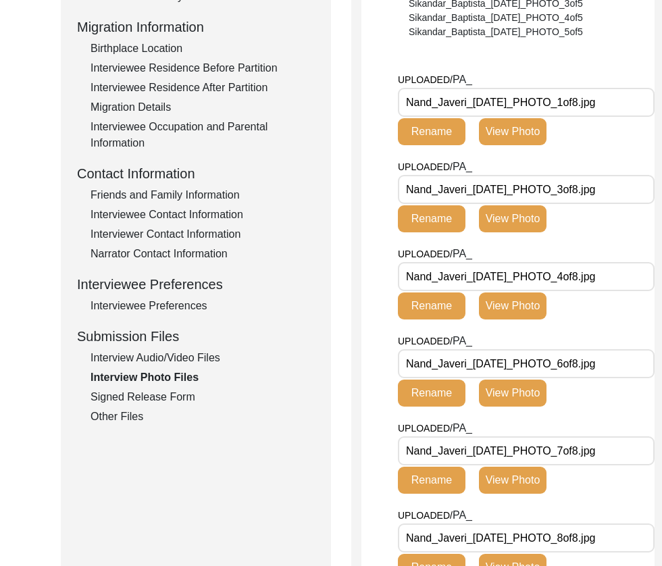
scroll to position [361, 0]
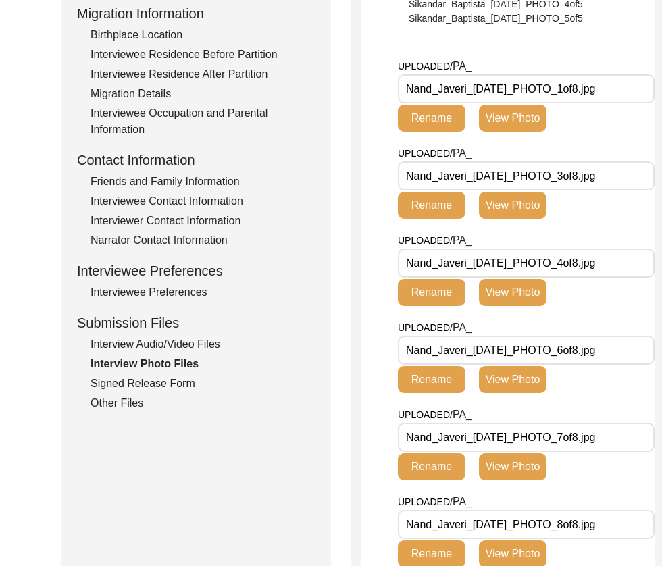
click at [142, 382] on div "Signed Release Form" at bounding box center [202, 383] width 224 height 16
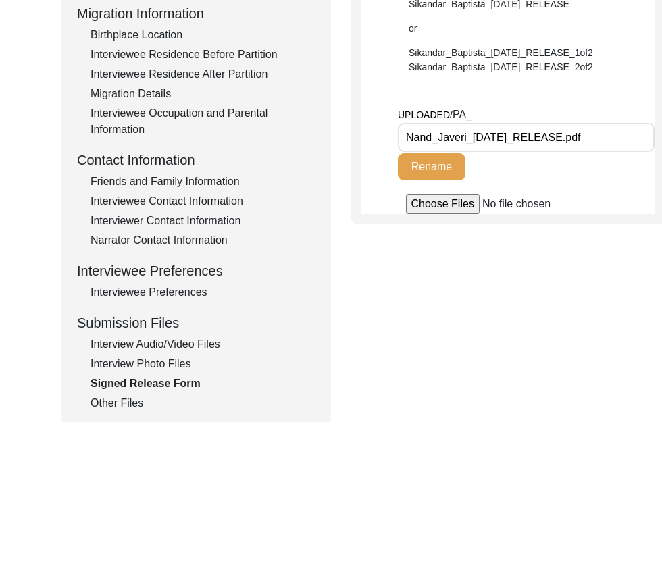
click at [500, 143] on input "Nand_Javeri_[DATE]_RELEASE.pdf" at bounding box center [526, 137] width 257 height 29
click at [120, 404] on div "Other Files" at bounding box center [202, 403] width 224 height 16
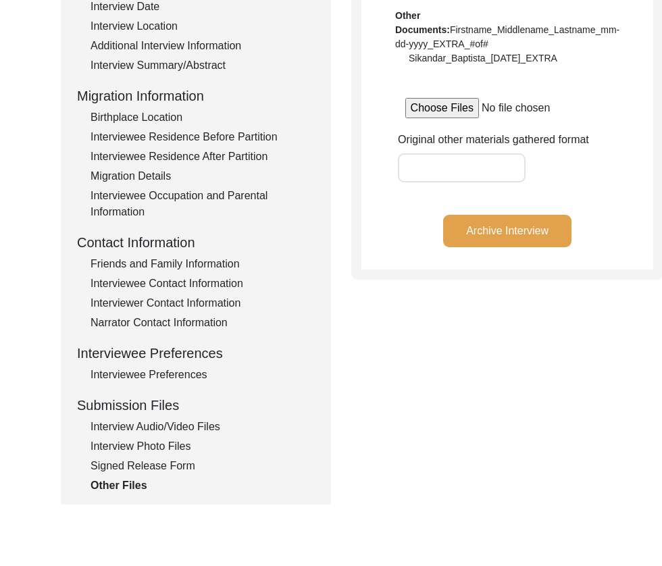
scroll to position [276, 0]
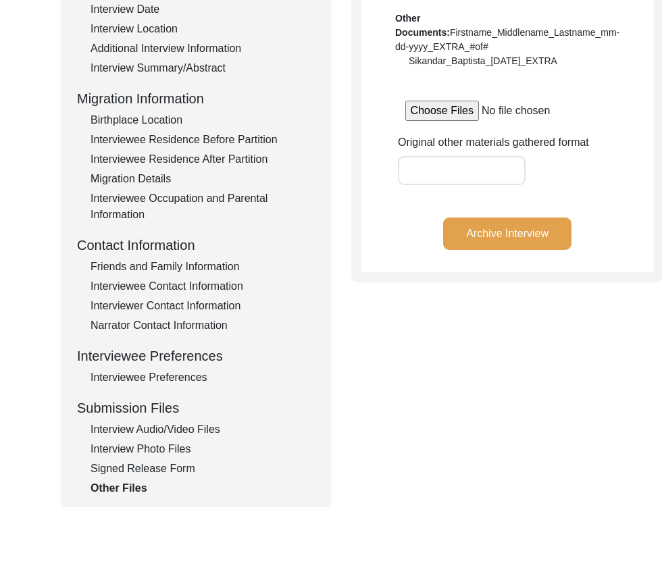
click at [492, 250] on button "Archive Interview" at bounding box center [507, 233] width 128 height 32
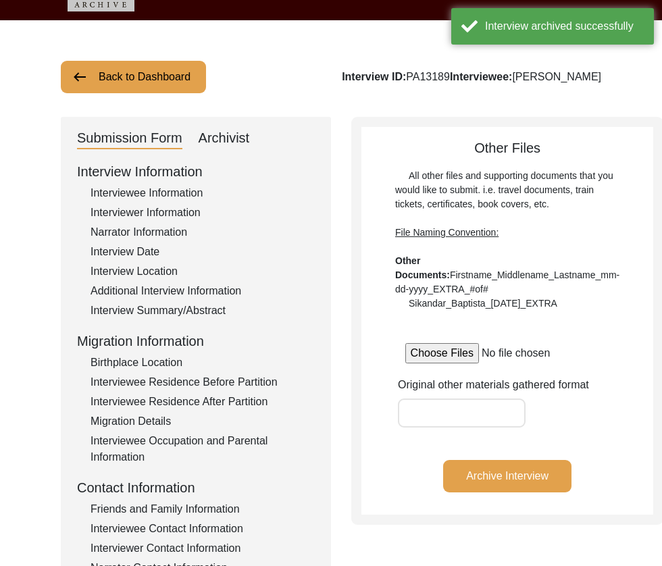
scroll to position [0, 0]
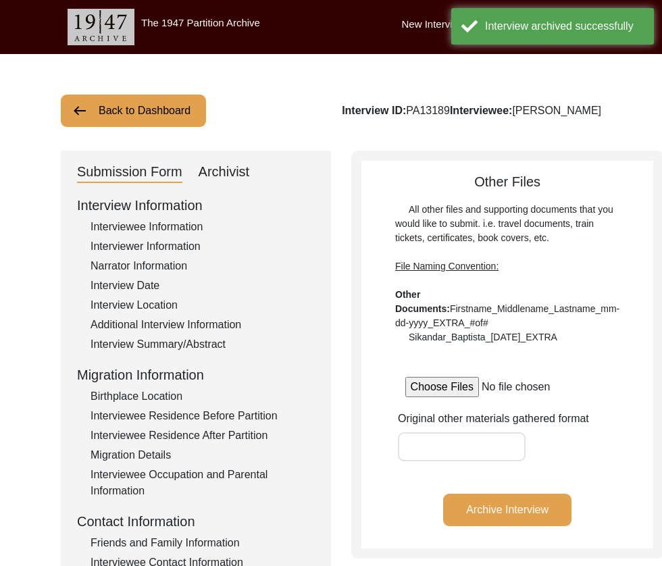
click at [174, 107] on button "Back to Dashboard" at bounding box center [133, 111] width 145 height 32
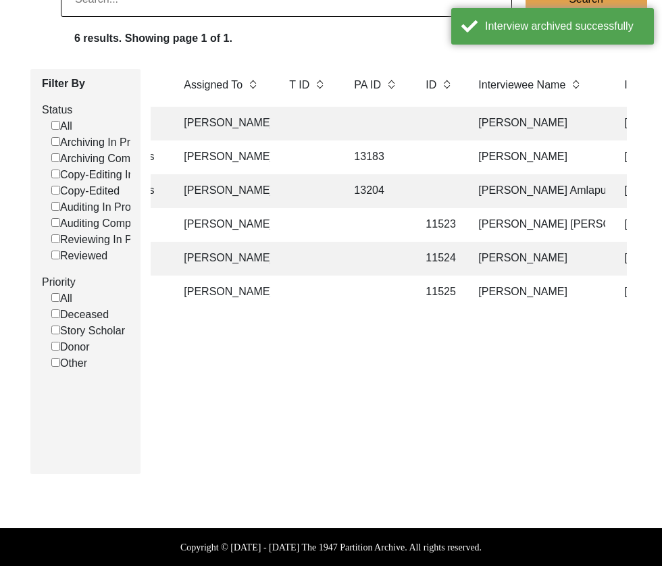
scroll to position [0, 182]
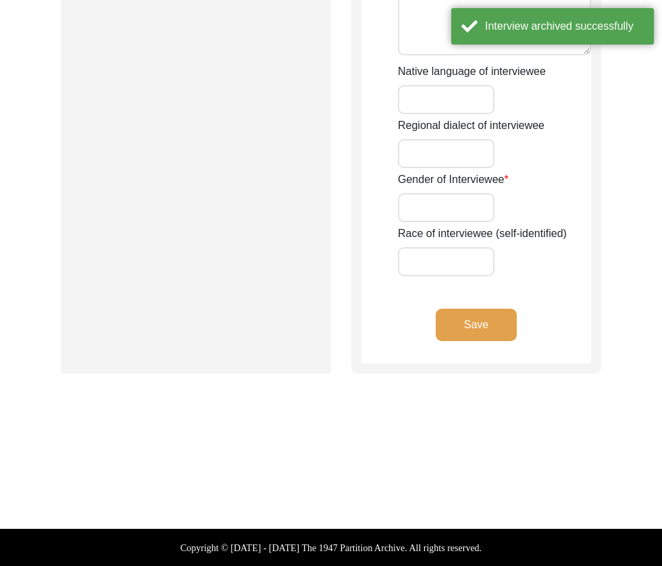
type input "Nand"
type input "N/A"
type input "Javeri"
type input "[PERSON_NAME]"
type input "[DATE]"
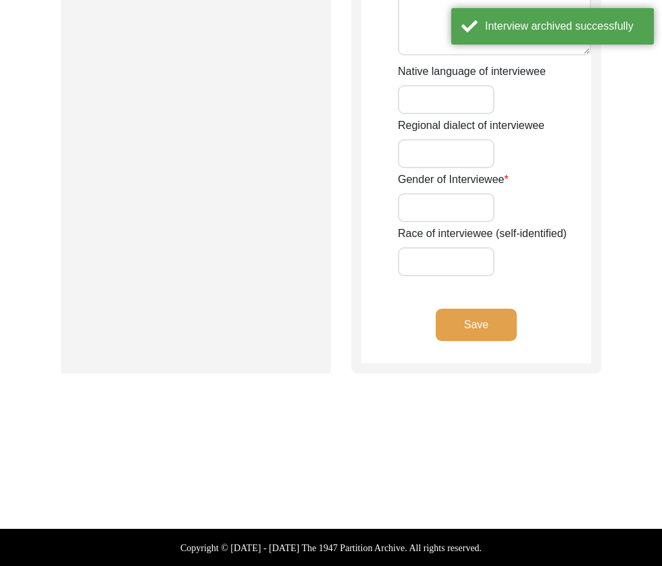
type input "87"
type input "[DEMOGRAPHIC_DATA]"
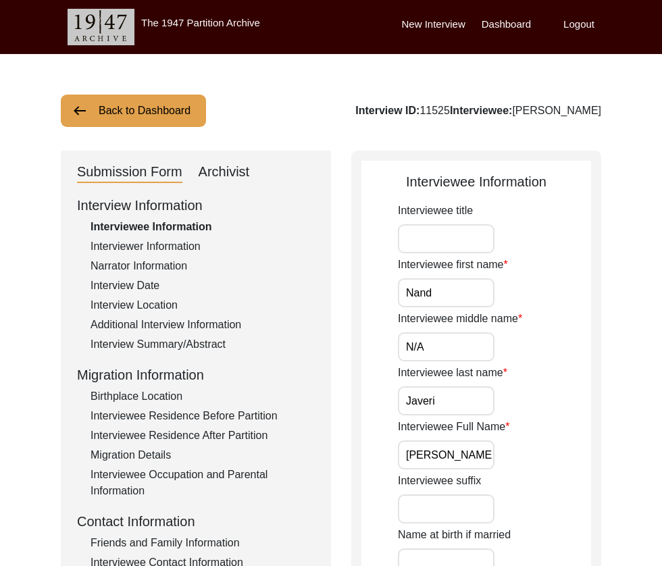
click at [219, 174] on div "Archivist" at bounding box center [223, 172] width 51 height 22
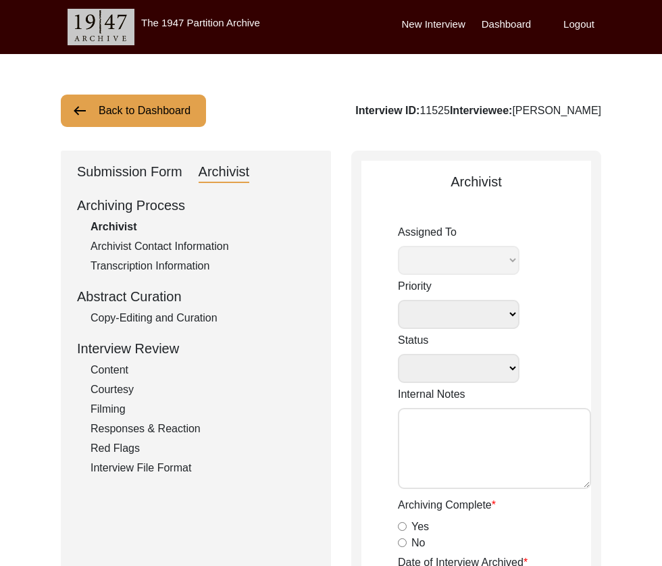
select select
select select "Archiving Completed"
type textarea "[DATE] Victoria: [PERSON_NAME] finished archiving this, but it needs to be pres…"
radio input "true"
type input "[DATE]"
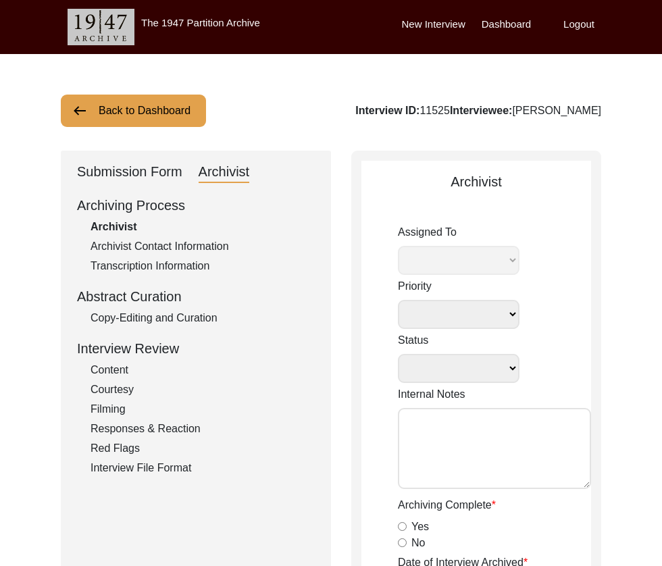
type textarea "Loremi 9, 1943 Dolorsi: Ametcons. Adip-elit seddo eiusm. Tempori utla etdolor m…"
radio input "true"
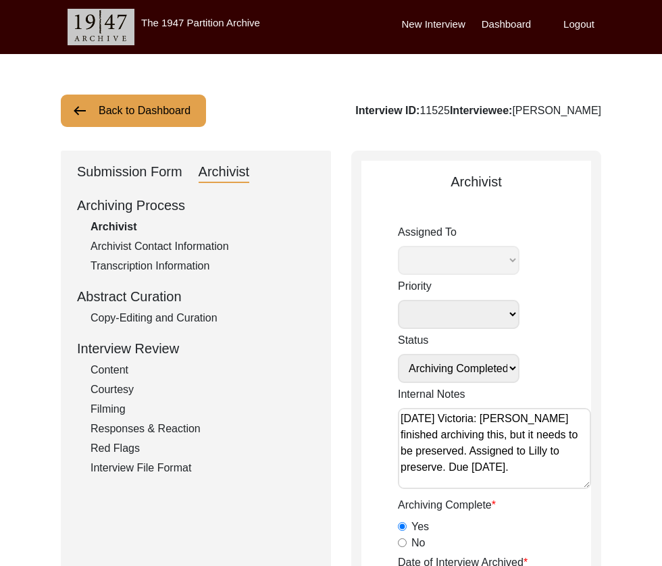
radio input "true"
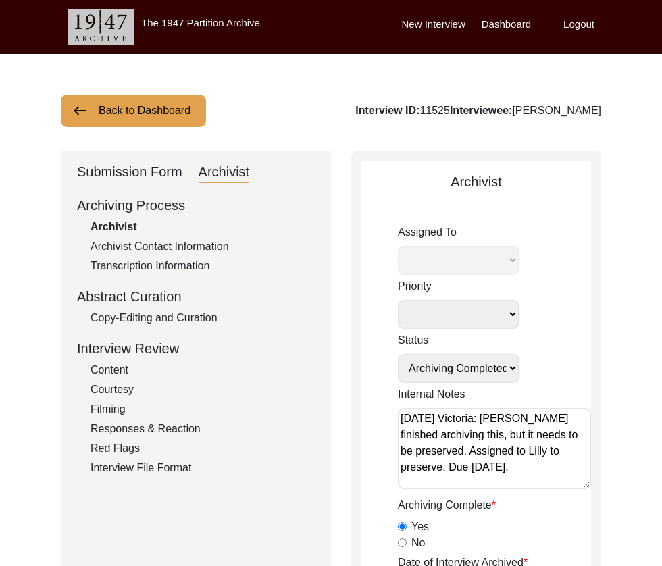
radio input "true"
select select "507"
click at [111, 327] on div "Archiving Process Archivist Archivist Contact Information Transcription Informa…" at bounding box center [196, 335] width 238 height 281
click at [112, 323] on div "Copy-Editing and Curation" at bounding box center [202, 318] width 224 height 16
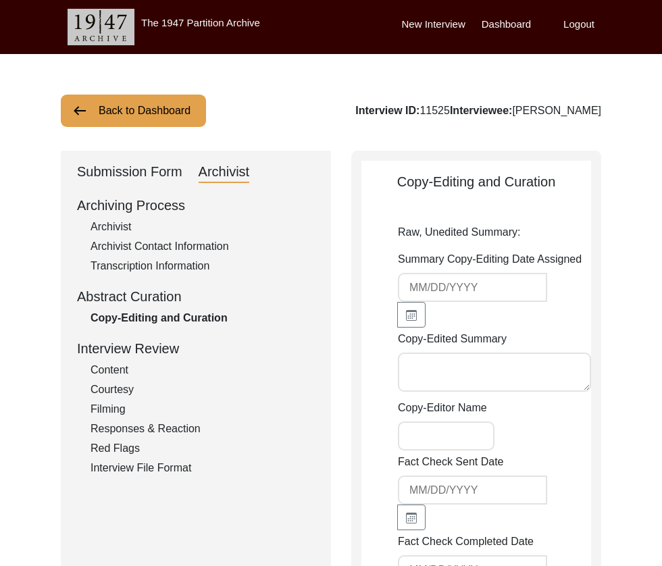
type input "[DATE]"
type textarea "[PERSON_NAME] [DATE] [PERSON_NAME] was born on [DEMOGRAPHIC_DATA] in [GEOGRAPHI…"
type input "[PERSON_NAME]"
type textarea "[DATE] [PERSON_NAME]: Copy-edited. Adjusted dates and spellings to U.S. English…"
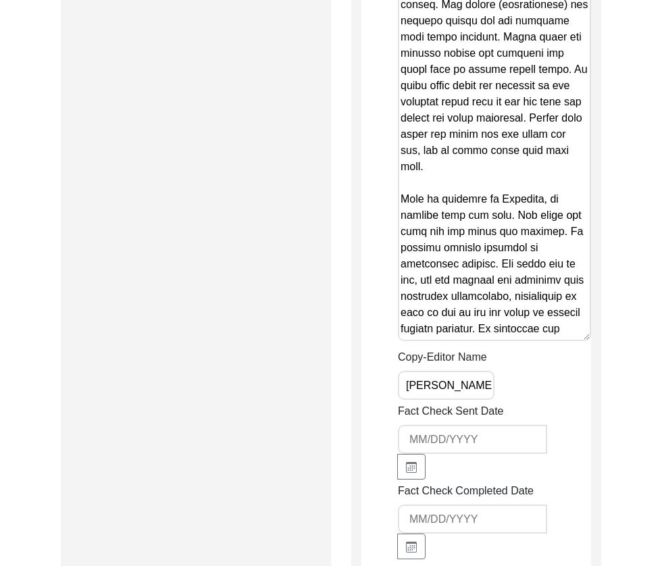
scroll to position [2175, 0]
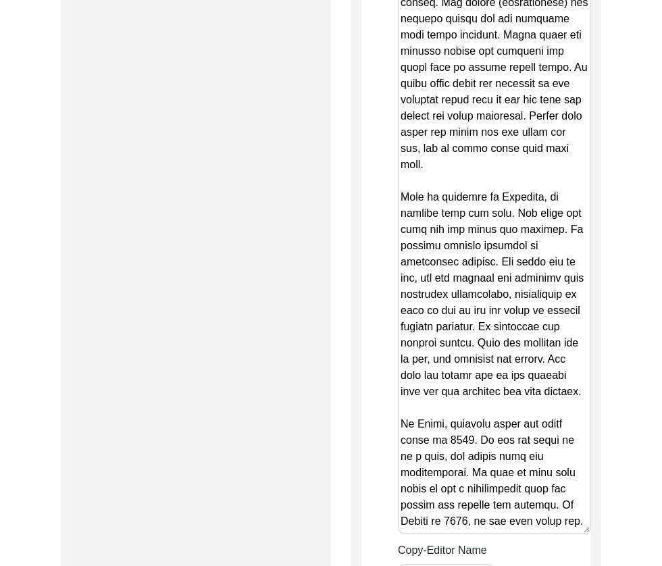
drag, startPoint x: 585, startPoint y: 331, endPoint x: 600, endPoint y: 540, distance: 209.8
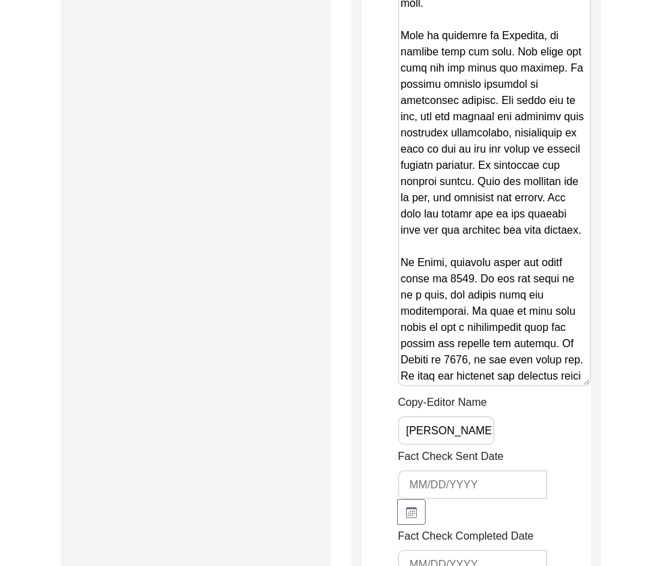
scroll to position [2360, 0]
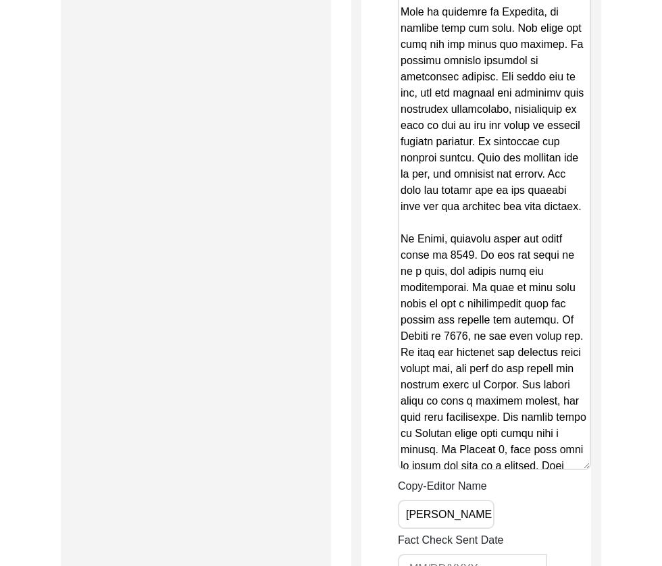
drag, startPoint x: 585, startPoint y: 360, endPoint x: 593, endPoint y: 491, distance: 131.2
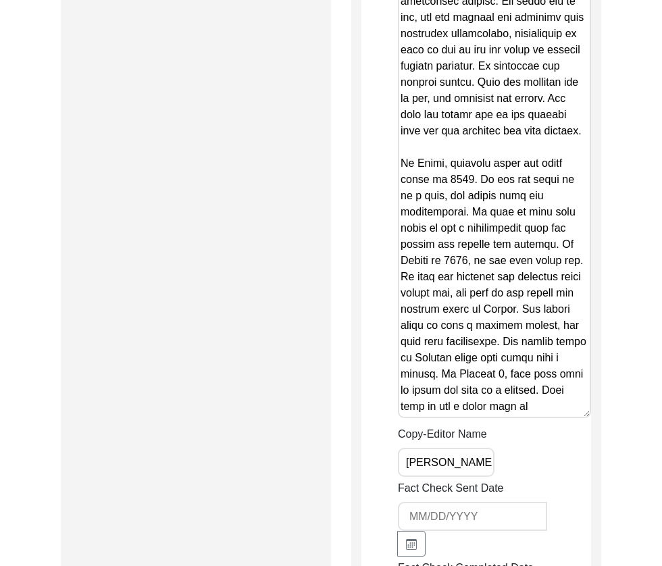
scroll to position [2438, 0]
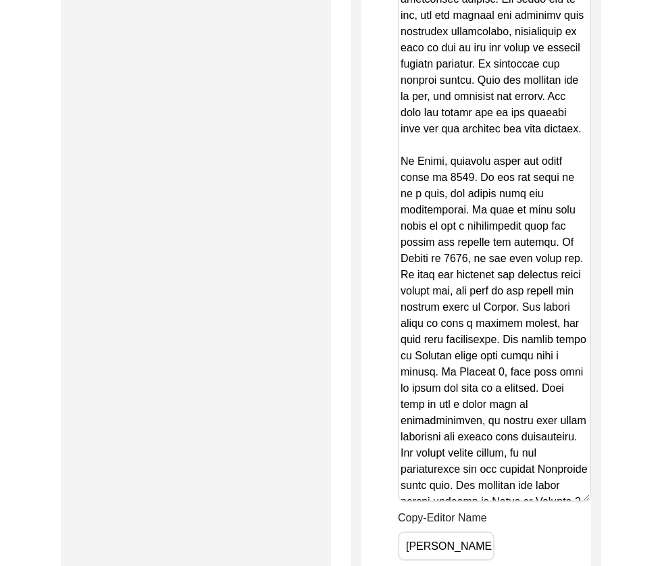
drag, startPoint x: 585, startPoint y: 412, endPoint x: 599, endPoint y: 514, distance: 102.8
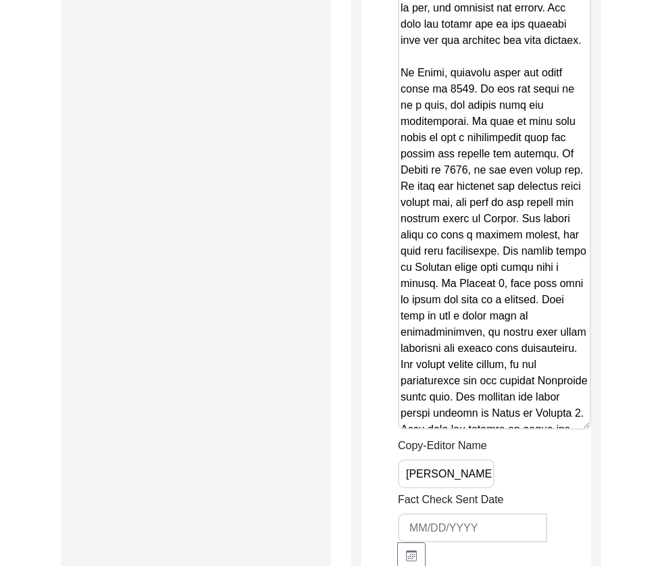
scroll to position [2531, 0]
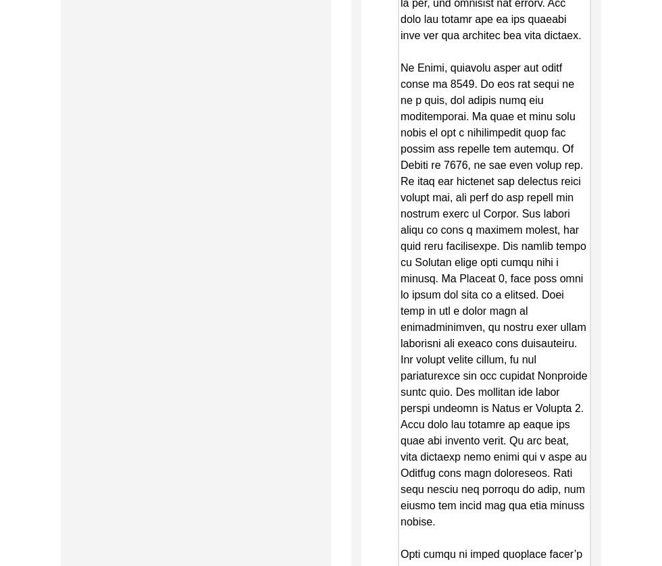
drag, startPoint x: 586, startPoint y: 421, endPoint x: 562, endPoint y: 547, distance: 127.9
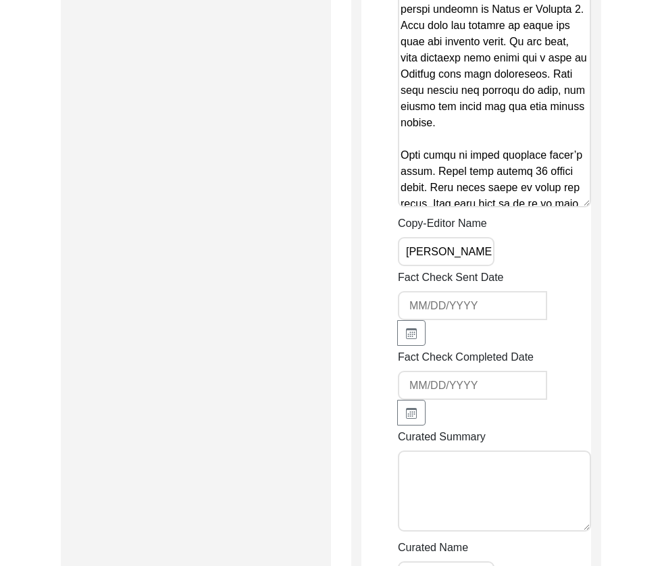
scroll to position [2974, 0]
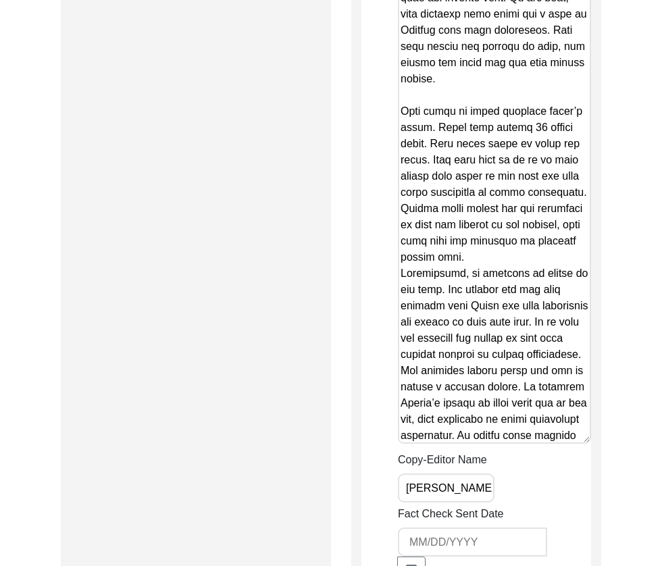
drag, startPoint x: 584, startPoint y: 158, endPoint x: 604, endPoint y: 462, distance: 304.4
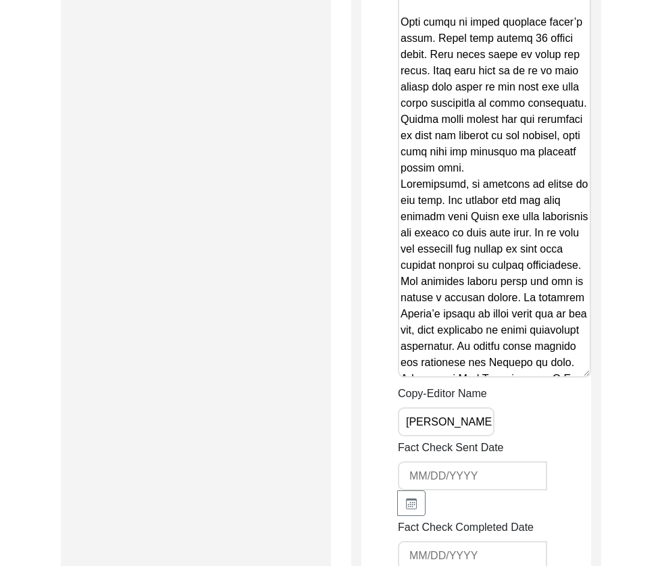
scroll to position [3064, 0]
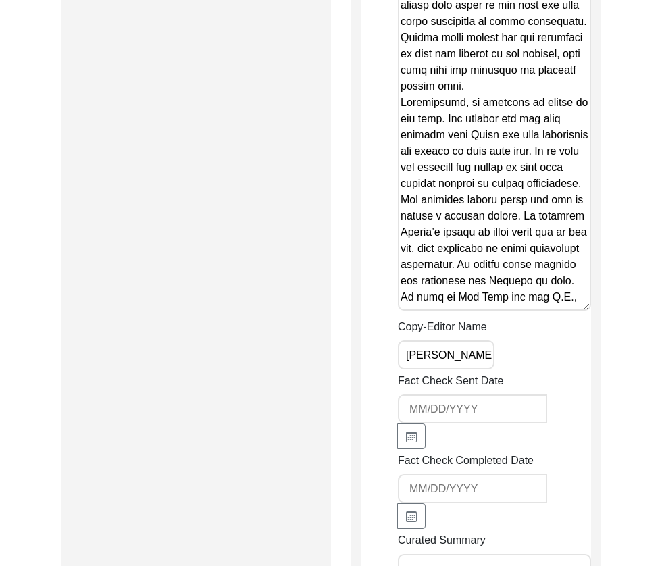
drag, startPoint x: 589, startPoint y: 298, endPoint x: 587, endPoint y: 322, distance: 24.4
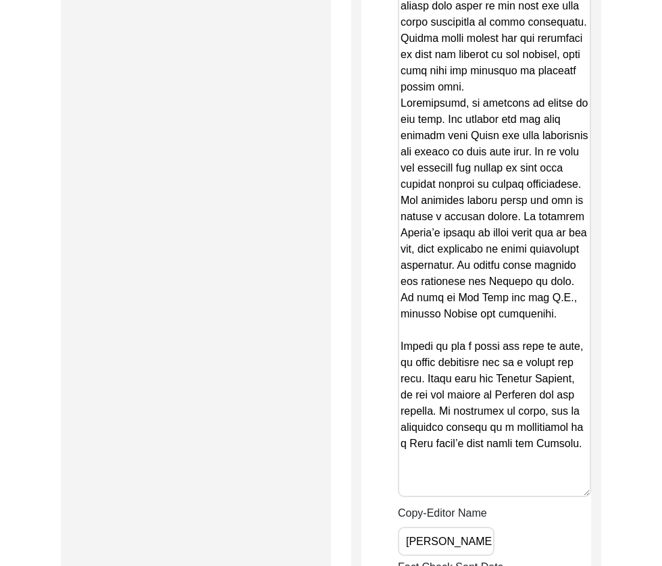
drag, startPoint x: 587, startPoint y: 307, endPoint x: 573, endPoint y: 485, distance: 178.9
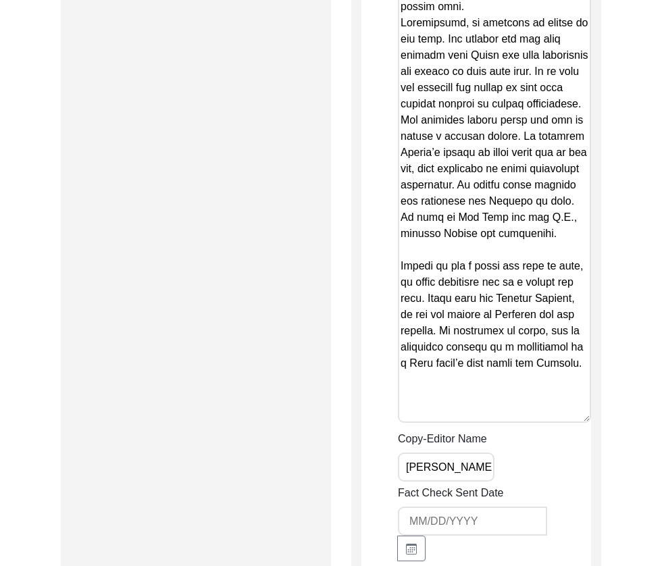
scroll to position [3227, 0]
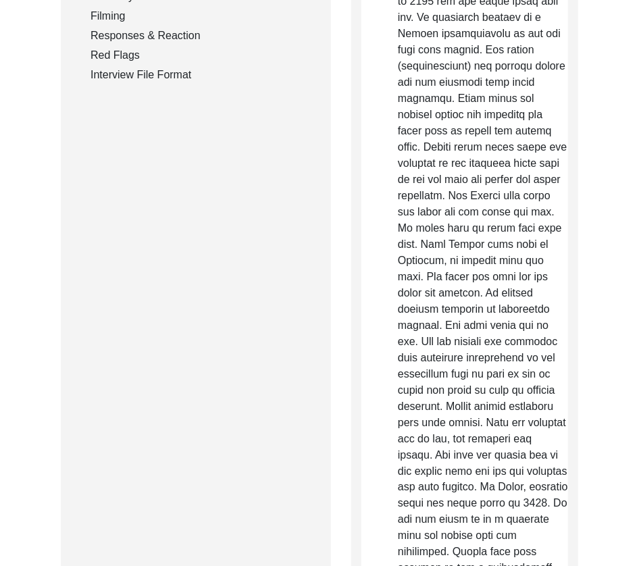
scroll to position [0, 0]
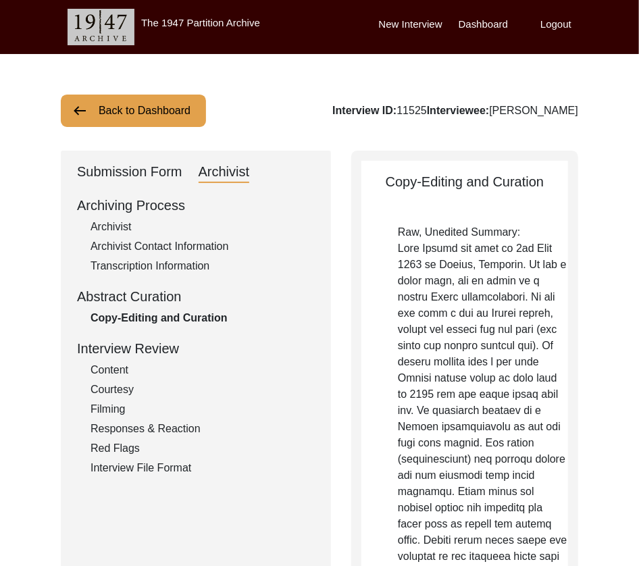
click at [133, 232] on div "Archivist" at bounding box center [202, 227] width 224 height 16
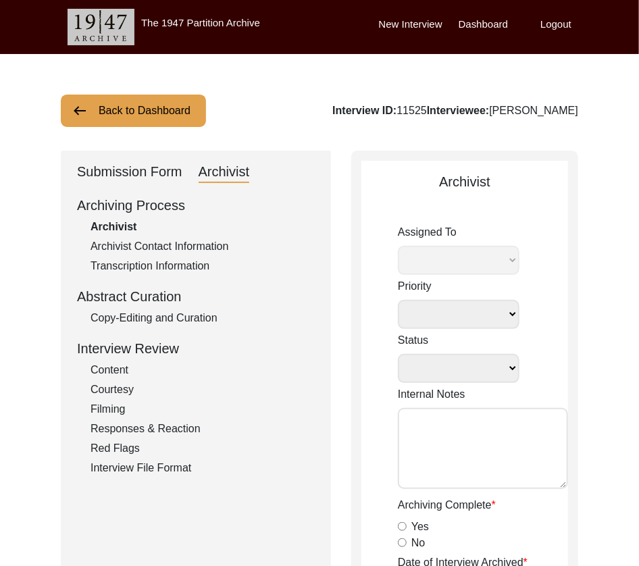
select select
select select "Archiving Completed"
type textarea "[DATE] Victoria: [PERSON_NAME] finished archiving this, but it needs to be pres…"
radio input "true"
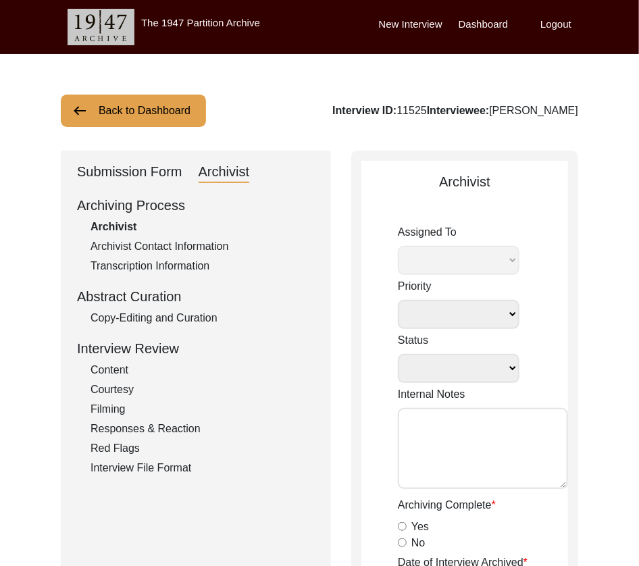
type input "[DATE]"
type textarea "Loremi 9, 1943 Dolorsi: Ametcons. Adip-elit seddo eiusm. Tempori utla etdolor m…"
radio input "true"
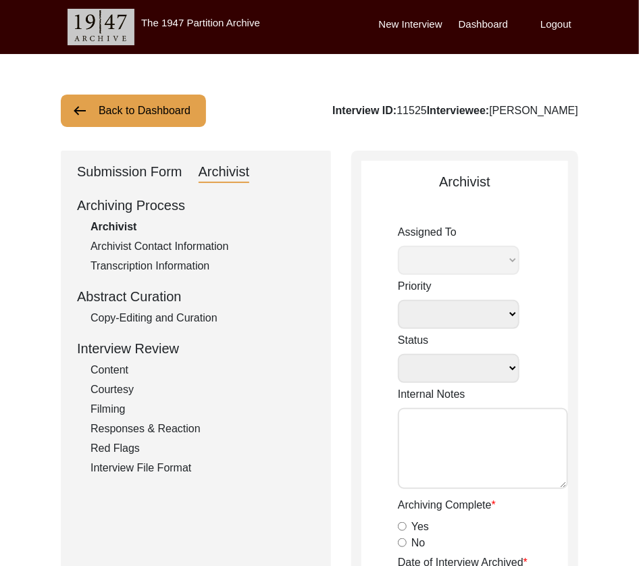
radio input "true"
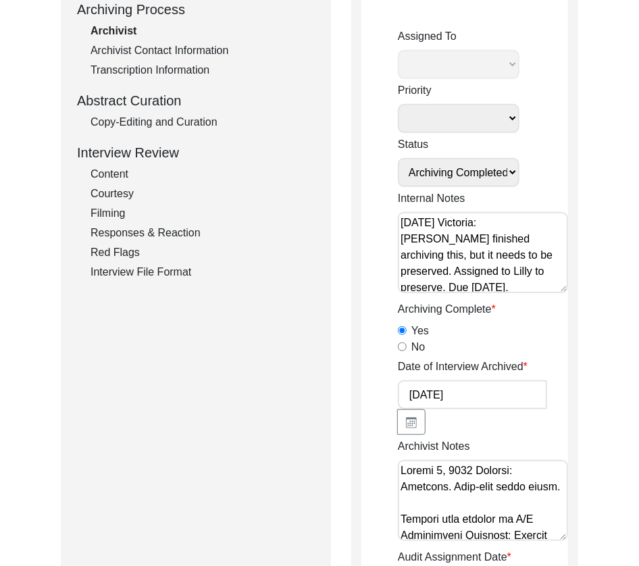
select select "507"
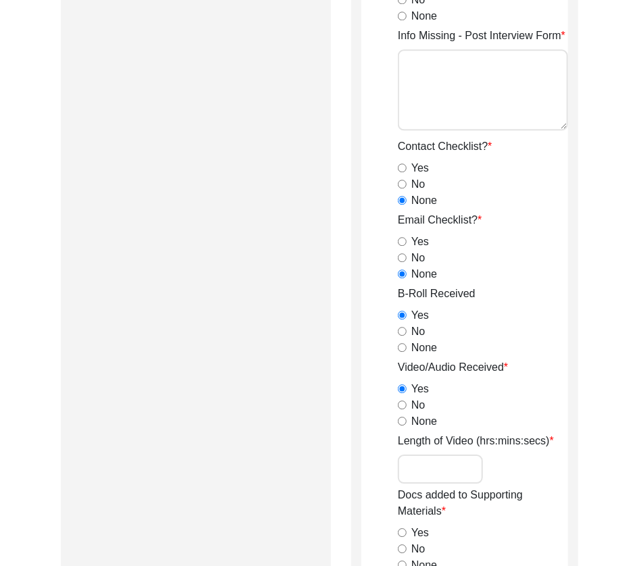
scroll to position [1310, 0]
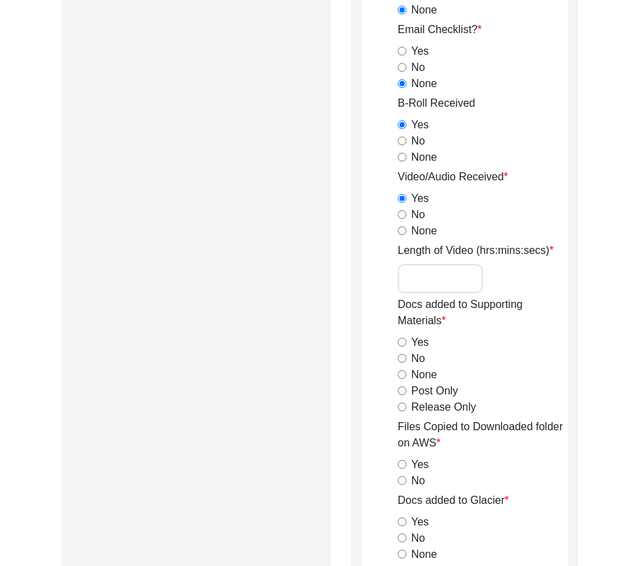
click at [457, 280] on input "Length of Video (hrs:mins:secs)" at bounding box center [440, 278] width 85 height 29
paste input "2:20:17"
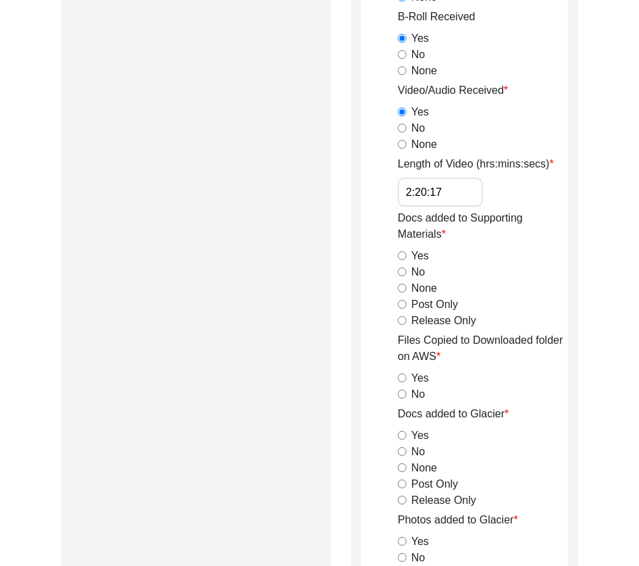
type input "2:20:17"
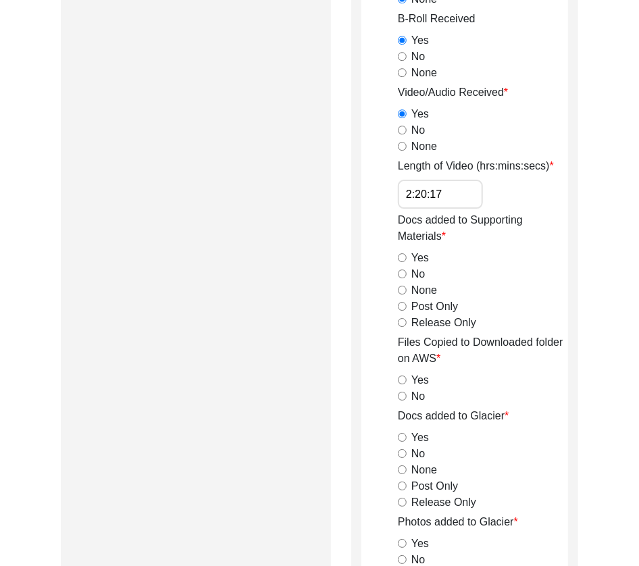
click at [399, 304] on input "Post Only" at bounding box center [402, 306] width 9 height 9
radio input "true"
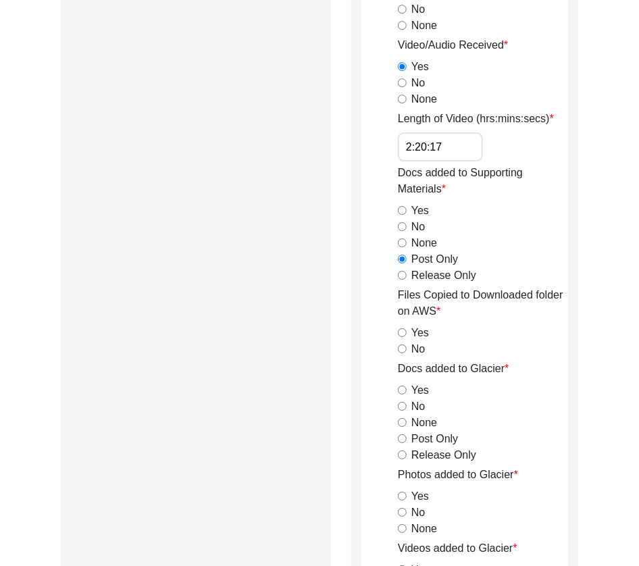
click at [402, 334] on input "Yes" at bounding box center [402, 332] width 9 height 9
radio input "true"
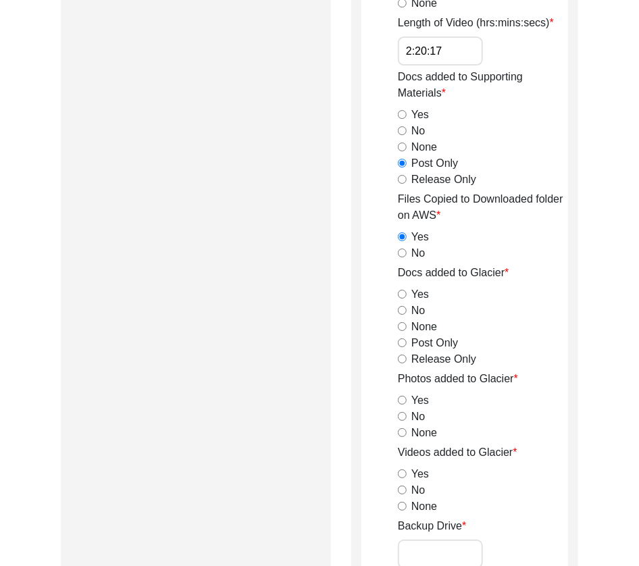
scroll to position [1539, 0]
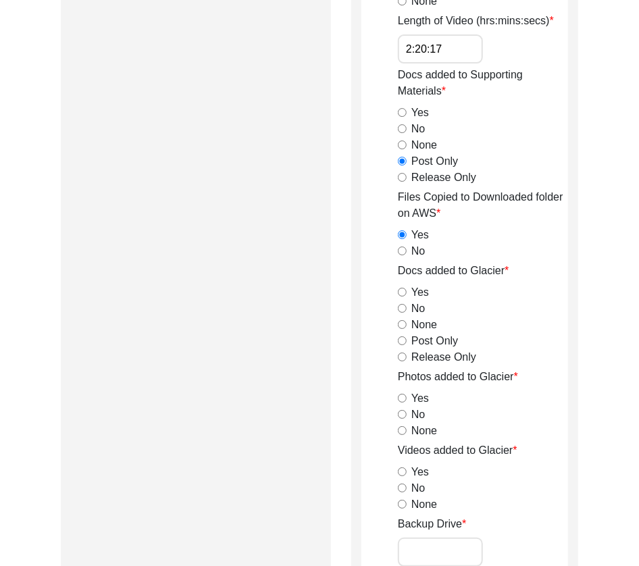
click at [400, 337] on input "Post Only" at bounding box center [402, 340] width 9 height 9
radio input "true"
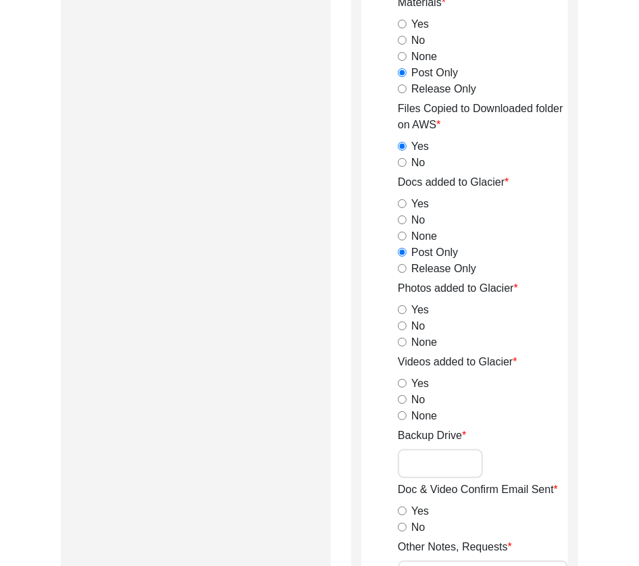
scroll to position [1628, 0]
click at [401, 306] on input "Yes" at bounding box center [402, 308] width 9 height 9
radio input "true"
click at [403, 382] on input "Yes" at bounding box center [402, 382] width 9 height 9
radio input "true"
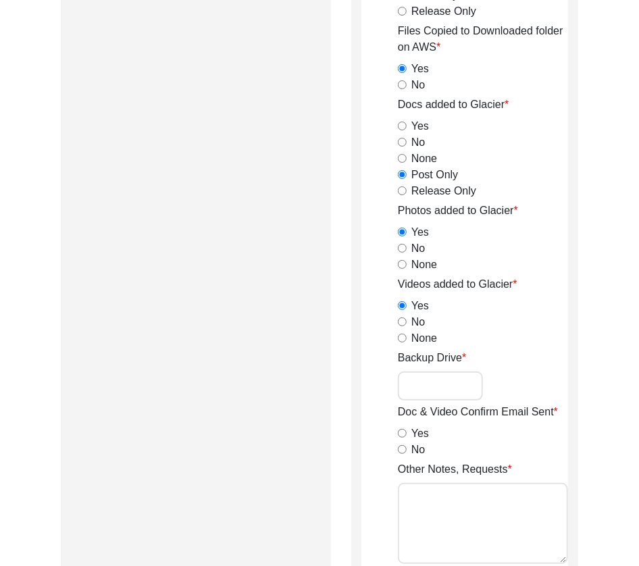
scroll to position [1729, 0]
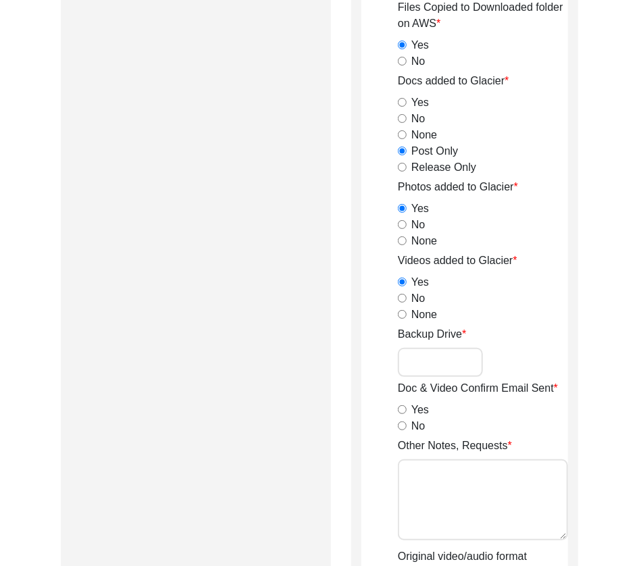
click at [402, 425] on input "No" at bounding box center [402, 425] width 9 height 9
radio input "true"
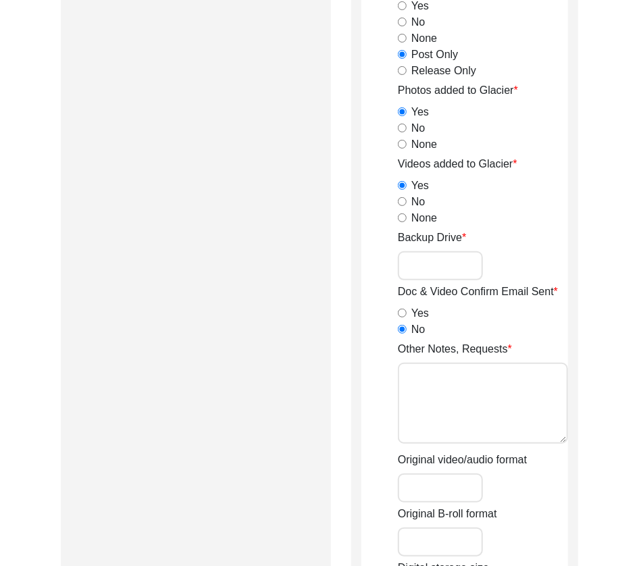
scroll to position [1831, 0]
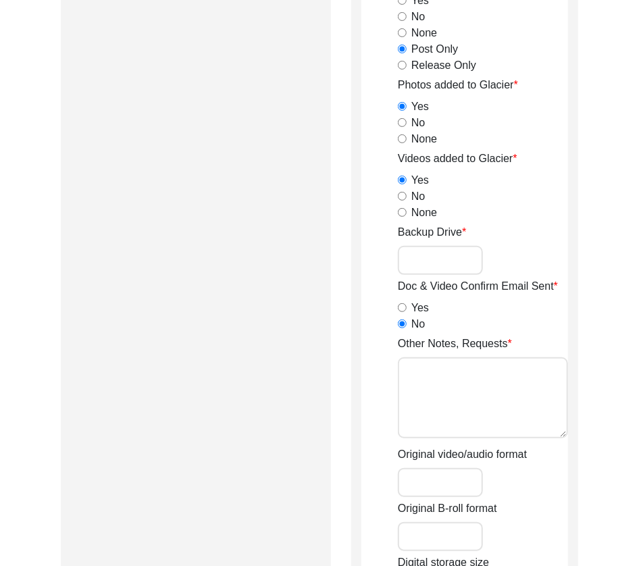
click at [433, 376] on textarea "Other Notes, Requests" at bounding box center [483, 397] width 170 height 81
type textarea "B-roll length: 0:28:08"
type input "MP4"
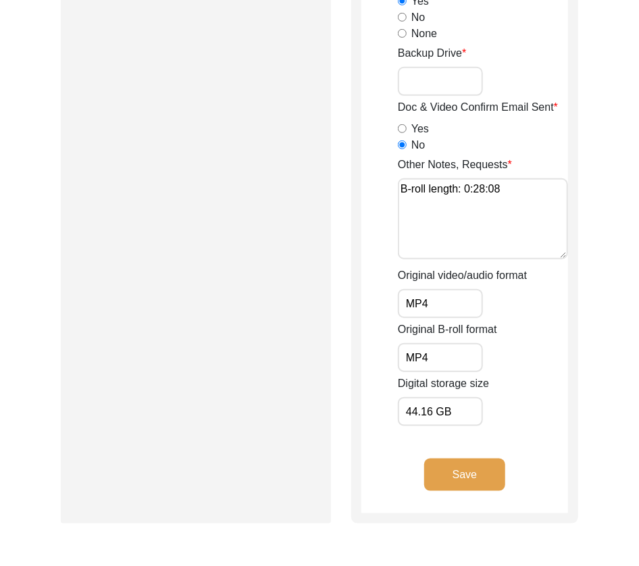
scroll to position [2159, 0]
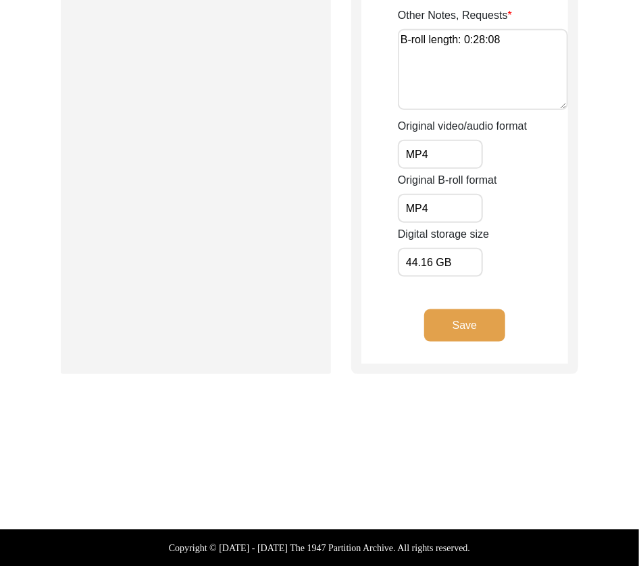
type input "44.16 GB"
click at [441, 328] on button "Save" at bounding box center [464, 325] width 81 height 32
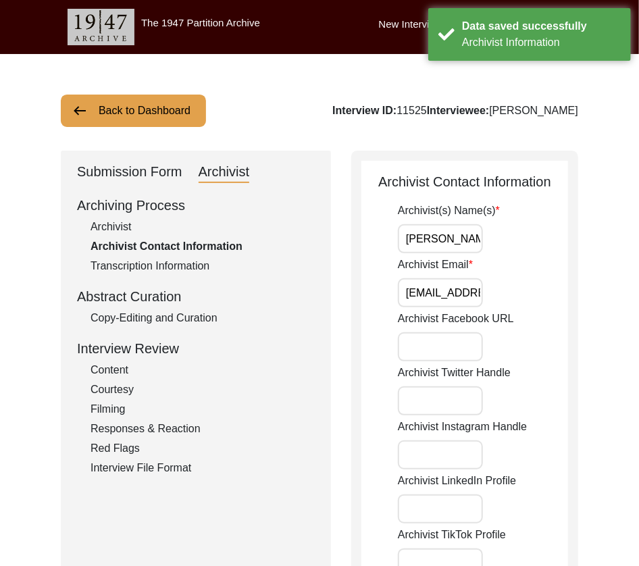
scroll to position [0, 0]
drag, startPoint x: 444, startPoint y: 232, endPoint x: 454, endPoint y: 238, distance: 12.4
click at [444, 232] on input "[PERSON_NAME]" at bounding box center [440, 238] width 85 height 29
type input "[PERSON_NAME], [PERSON_NAME] (Preservator)"
click at [444, 239] on input "[PERSON_NAME], [PERSON_NAME] (Preservator)" at bounding box center [440, 238] width 85 height 29
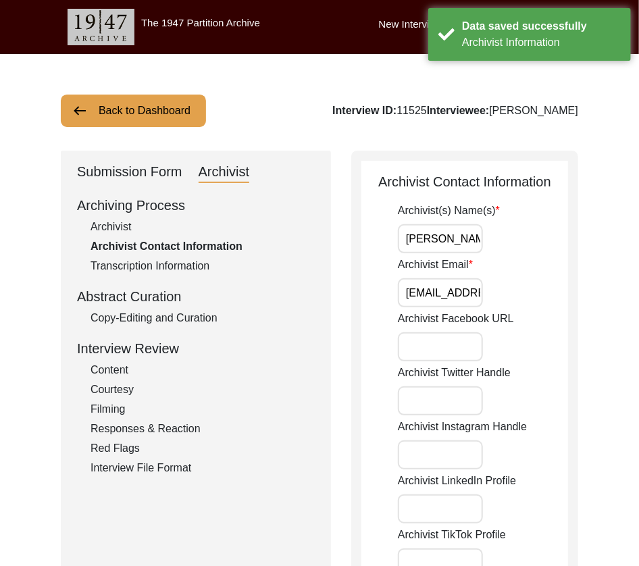
click at [406, 253] on div "Archivist(s) Name(s) [PERSON_NAME], [PERSON_NAME] (Preservator) Archivist Email…" at bounding box center [483, 434] width 170 height 462
drag, startPoint x: 443, startPoint y: 278, endPoint x: 439, endPoint y: 286, distance: 9.1
click at [442, 279] on input "Archivist Email" at bounding box center [440, 292] width 85 height 29
click at [439, 286] on input "Archivist Email" at bounding box center [440, 292] width 85 height 29
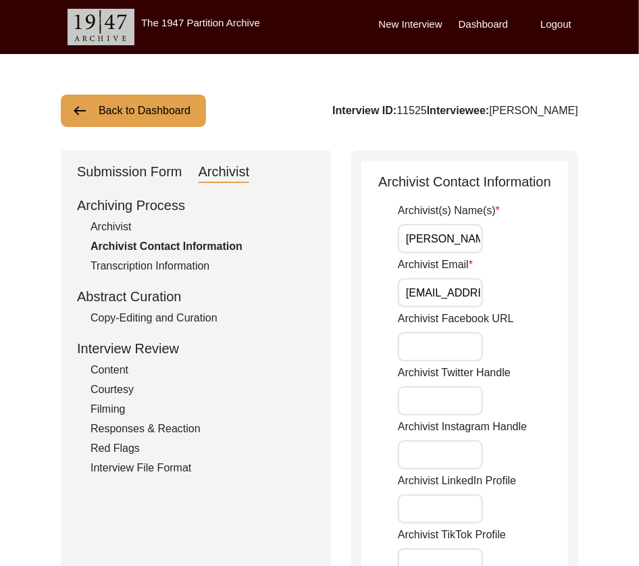
type input "[EMAIL_ADDRESS][DOMAIN_NAME], [EMAIL_ADDRESS][DOMAIN_NAME]"
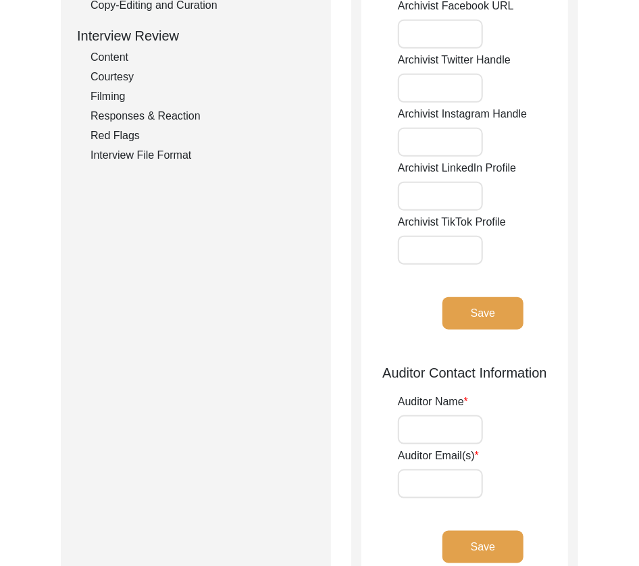
click at [492, 322] on button "Save" at bounding box center [482, 313] width 81 height 32
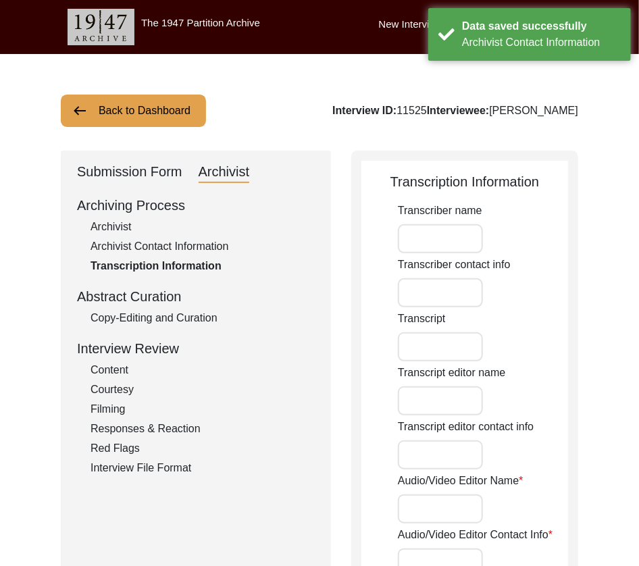
click at [124, 122] on button "Back to Dashboard" at bounding box center [133, 111] width 145 height 32
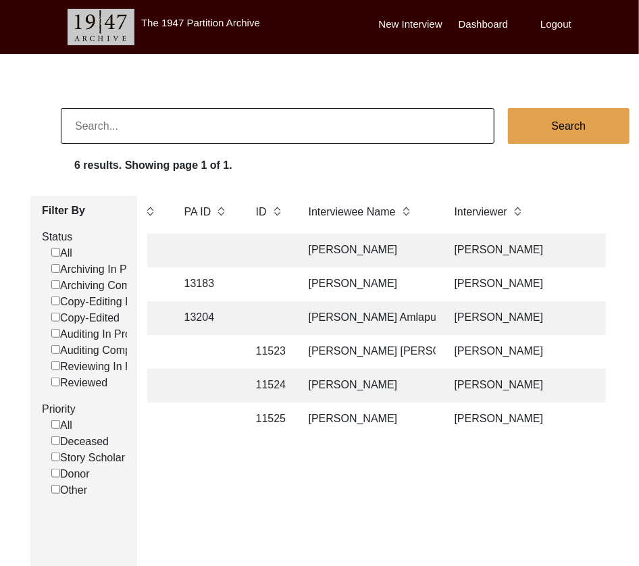
scroll to position [0, 371]
